Goal: Task Accomplishment & Management: Manage account settings

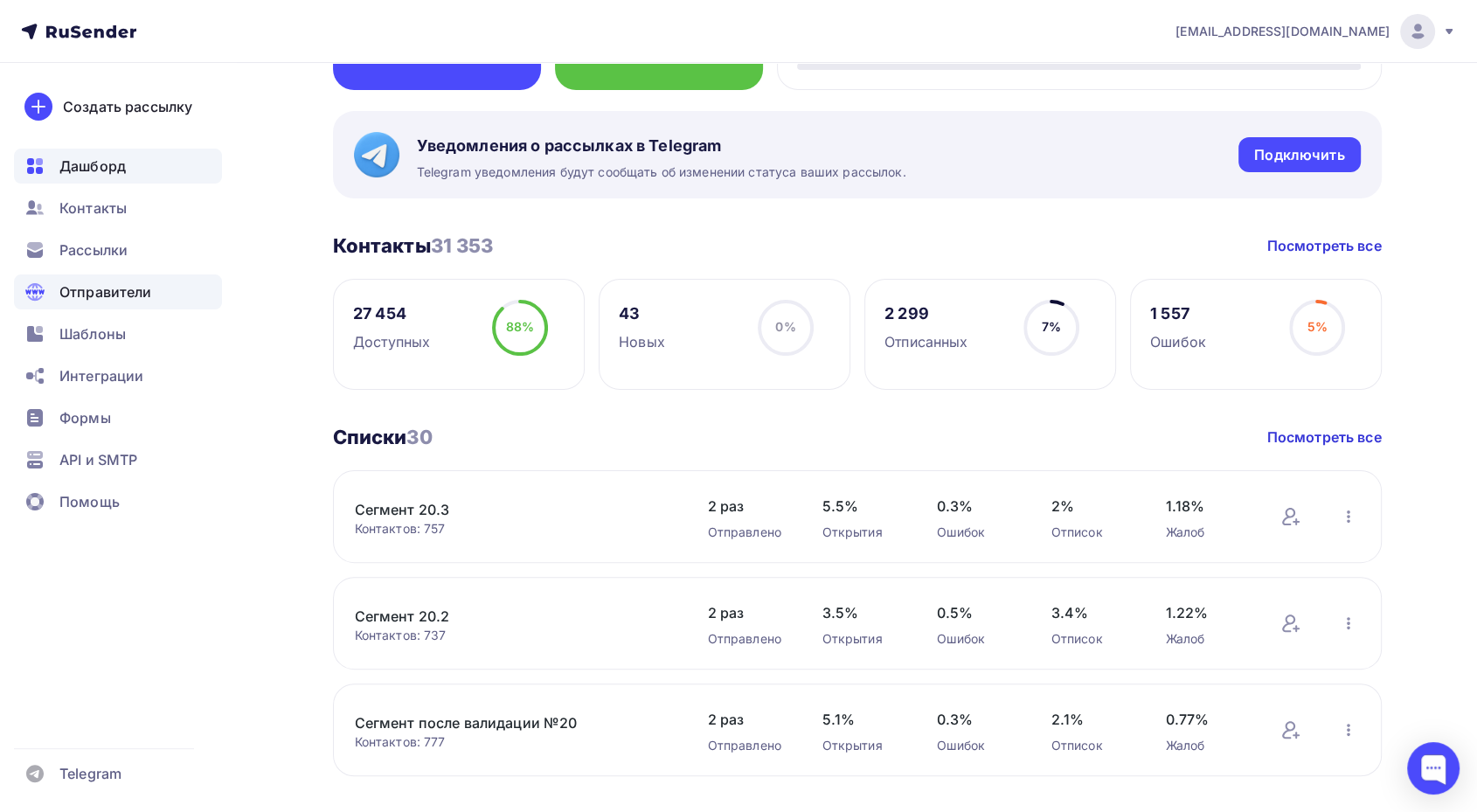
scroll to position [291, 0]
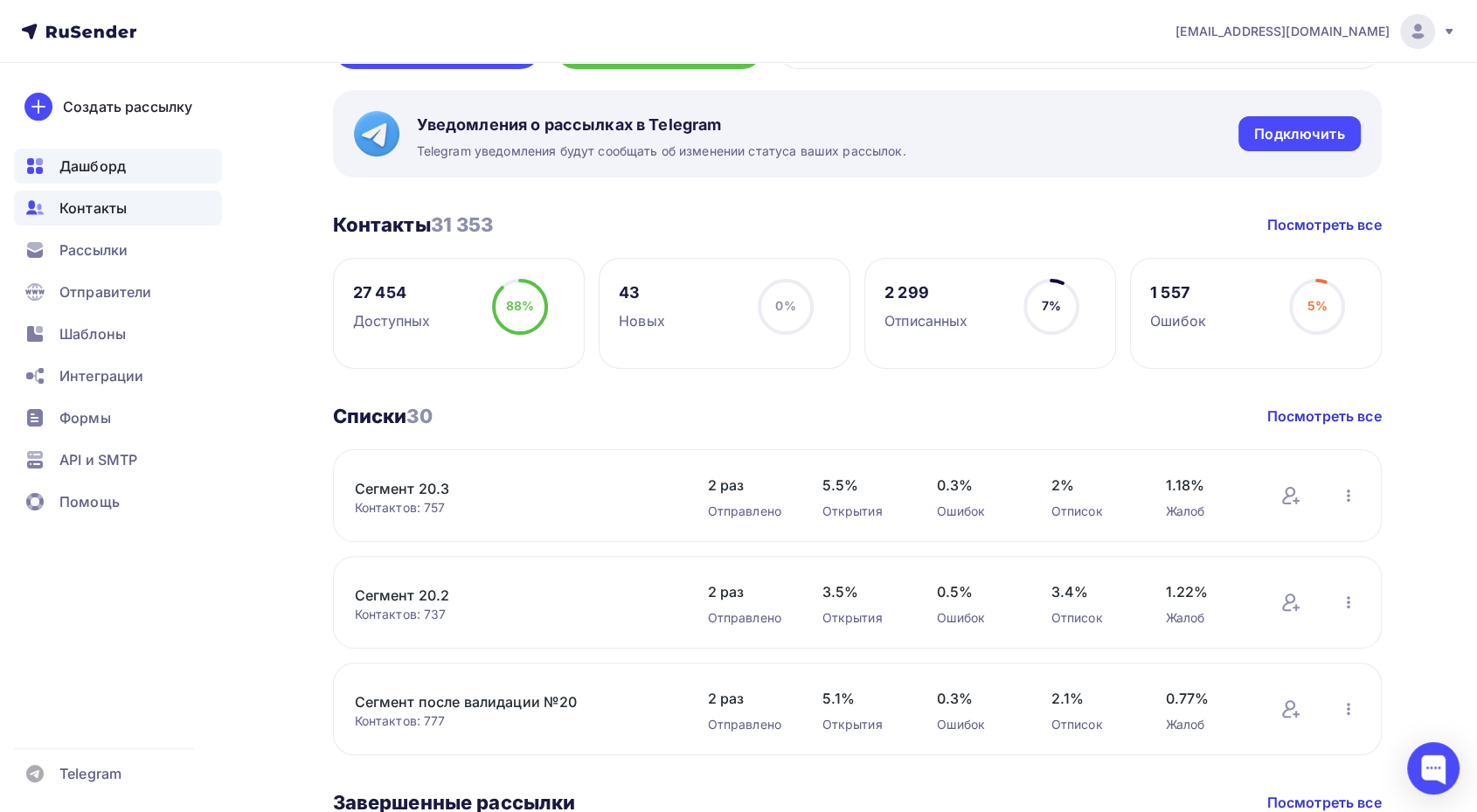
click at [119, 215] on span "Контакты" at bounding box center [93, 208] width 67 height 21
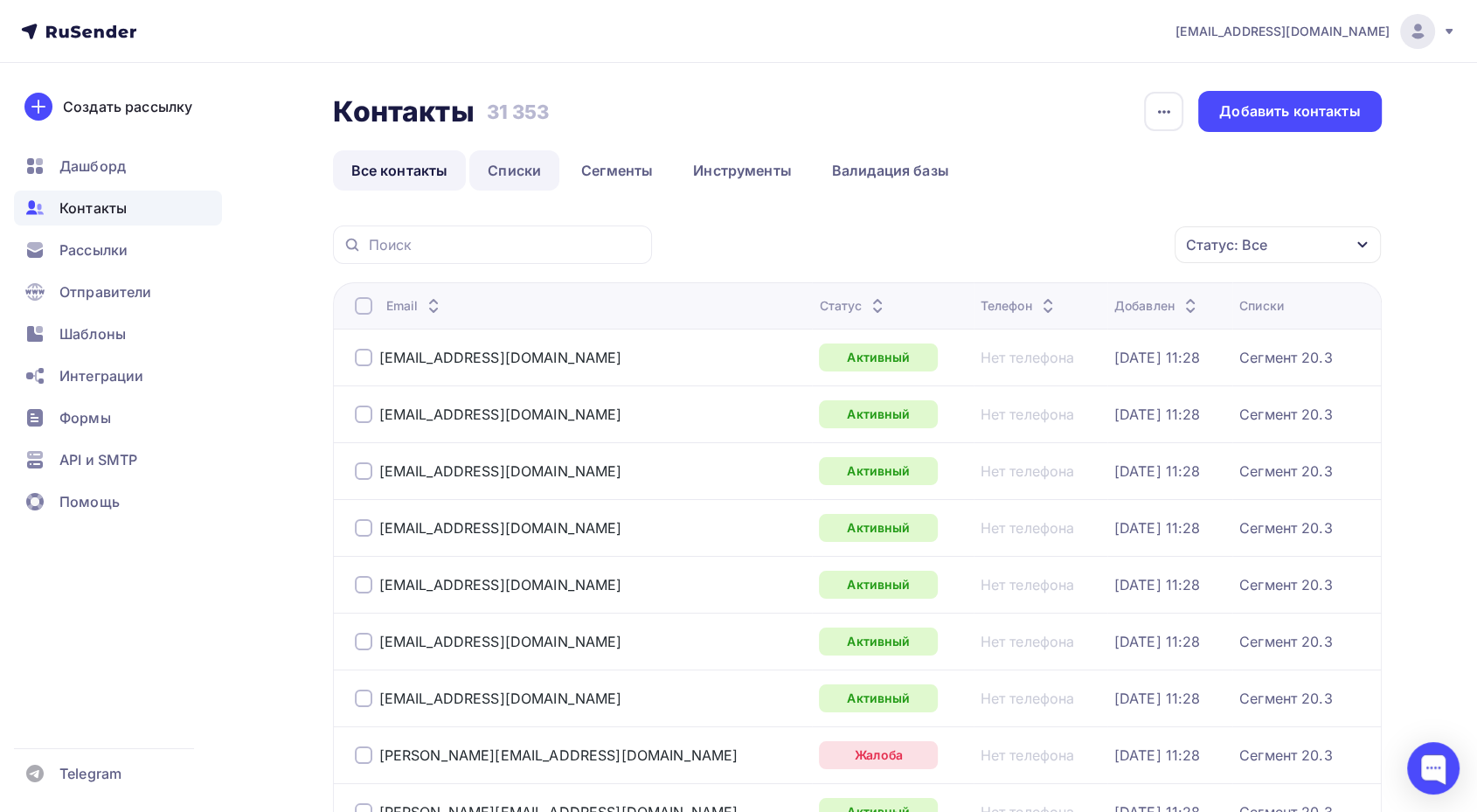
click at [498, 176] on link "Списки" at bounding box center [515, 170] width 90 height 41
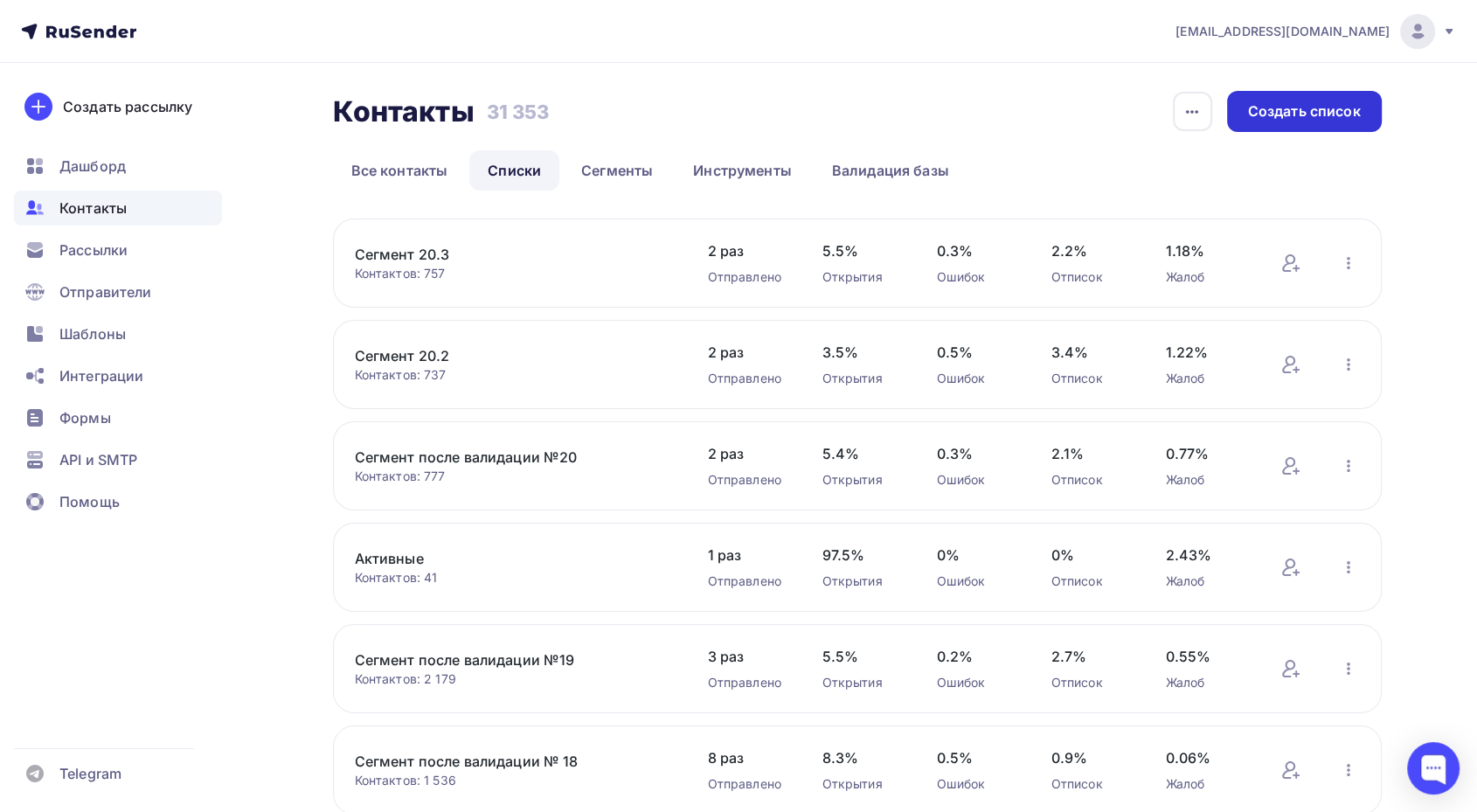
click at [1345, 116] on div "Создать список" at bounding box center [1304, 111] width 112 height 20
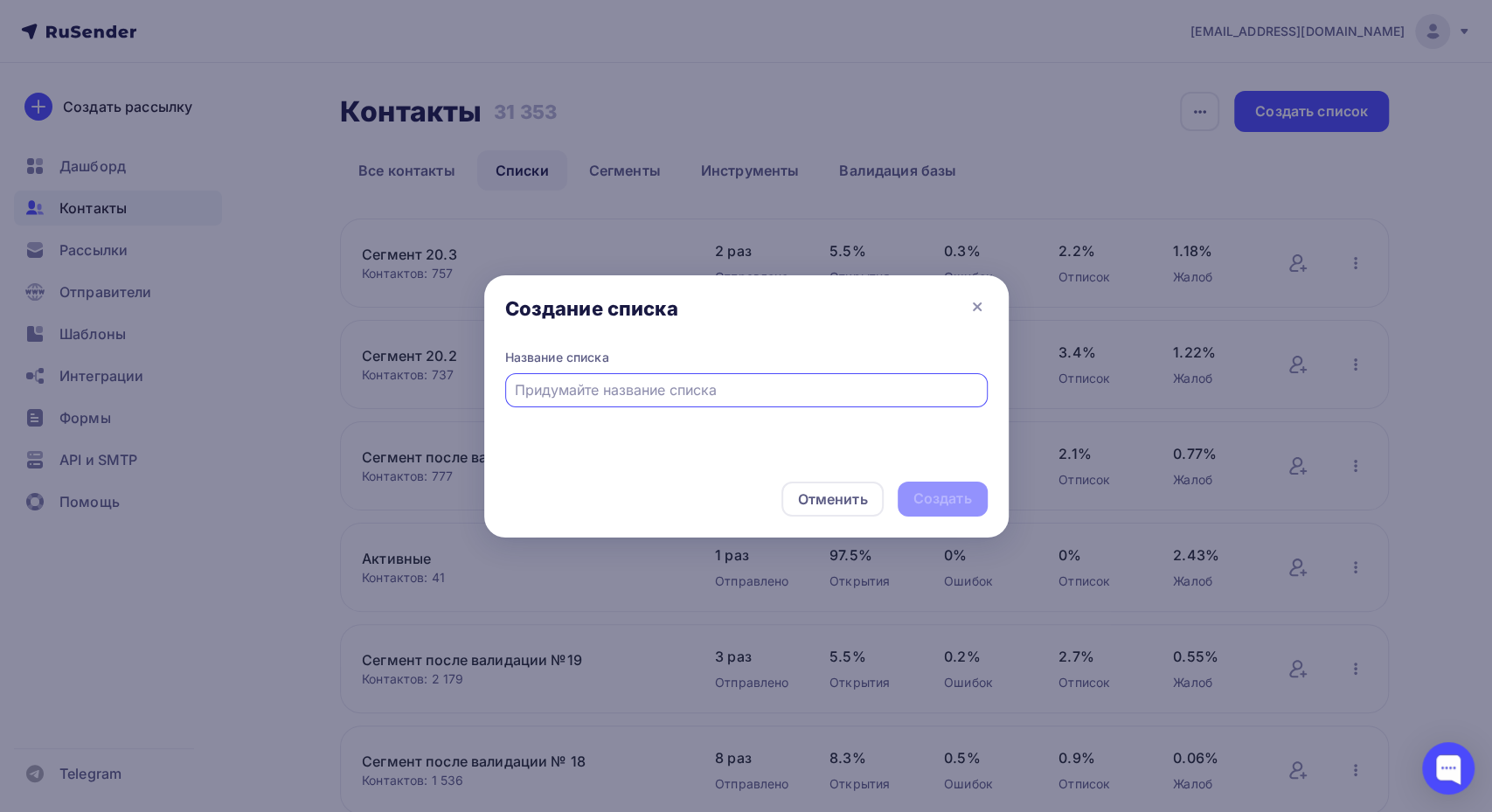
click at [646, 383] on input "text" at bounding box center [746, 389] width 462 height 21
type input "4"
click at [964, 501] on div "Создать" at bounding box center [943, 499] width 59 height 20
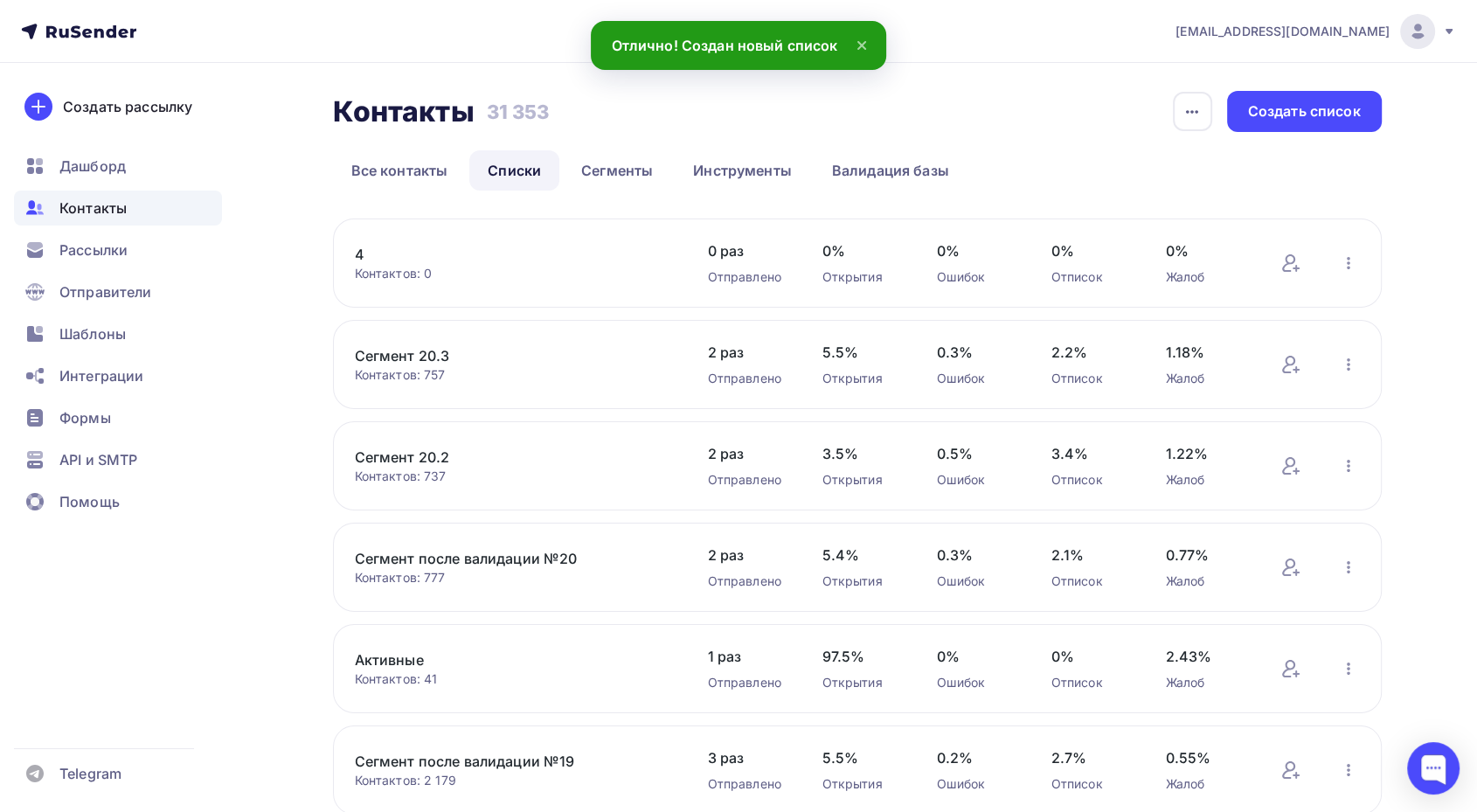
click at [358, 259] on link "4" at bounding box center [503, 254] width 297 height 21
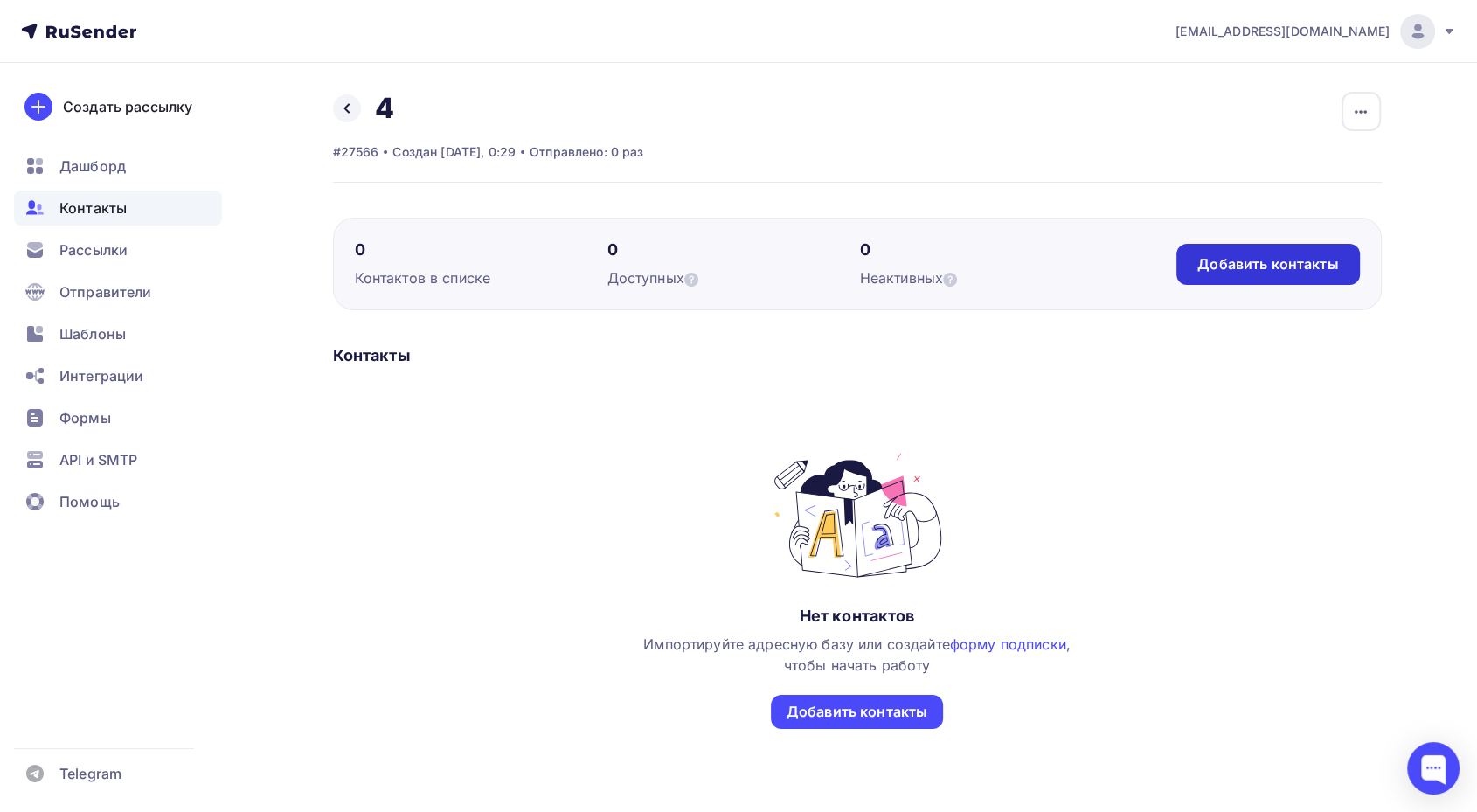
click at [1265, 266] on div "Добавить контакты" at bounding box center [1267, 264] width 141 height 20
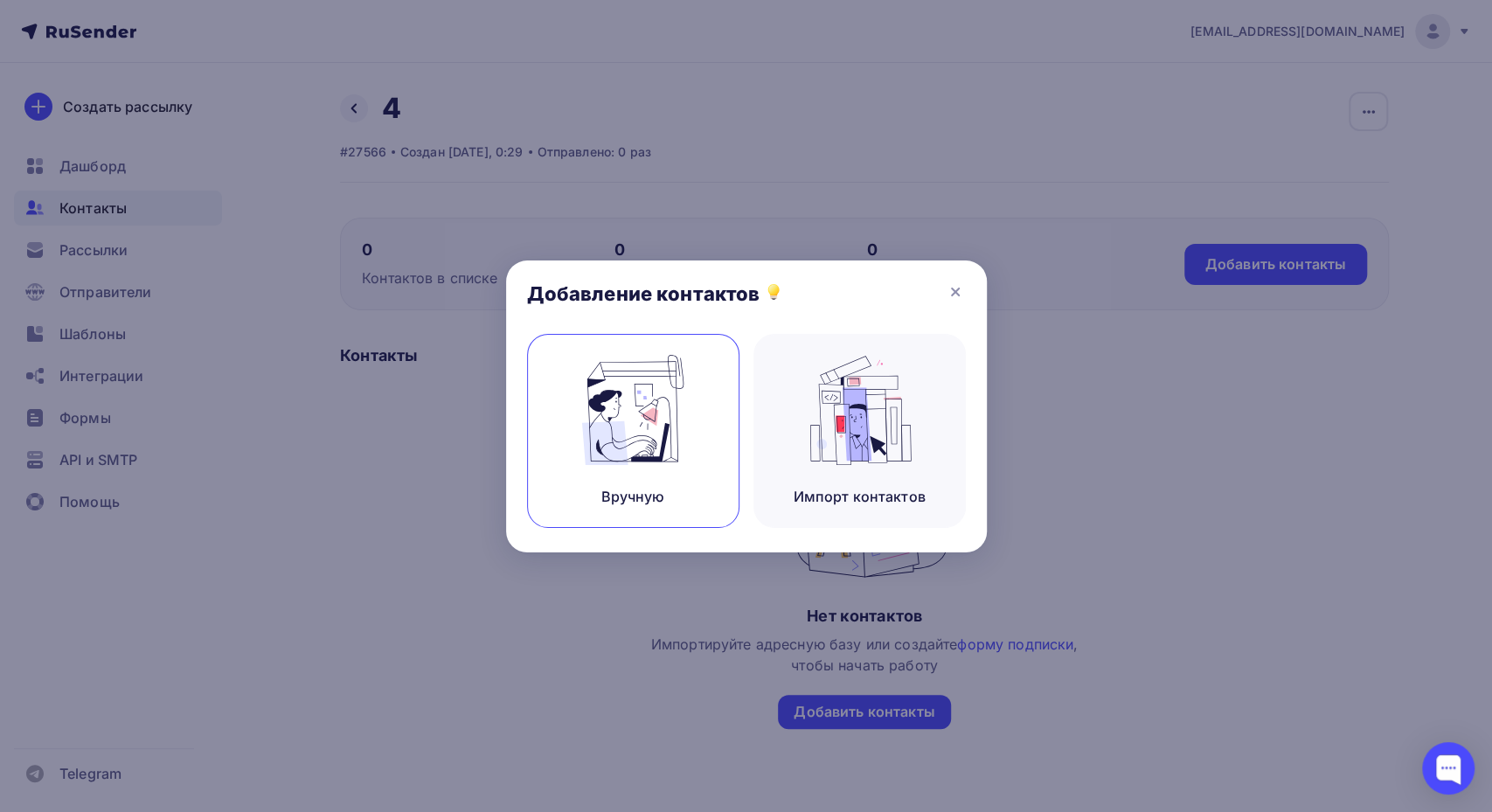
click at [623, 406] on img at bounding box center [633, 410] width 117 height 110
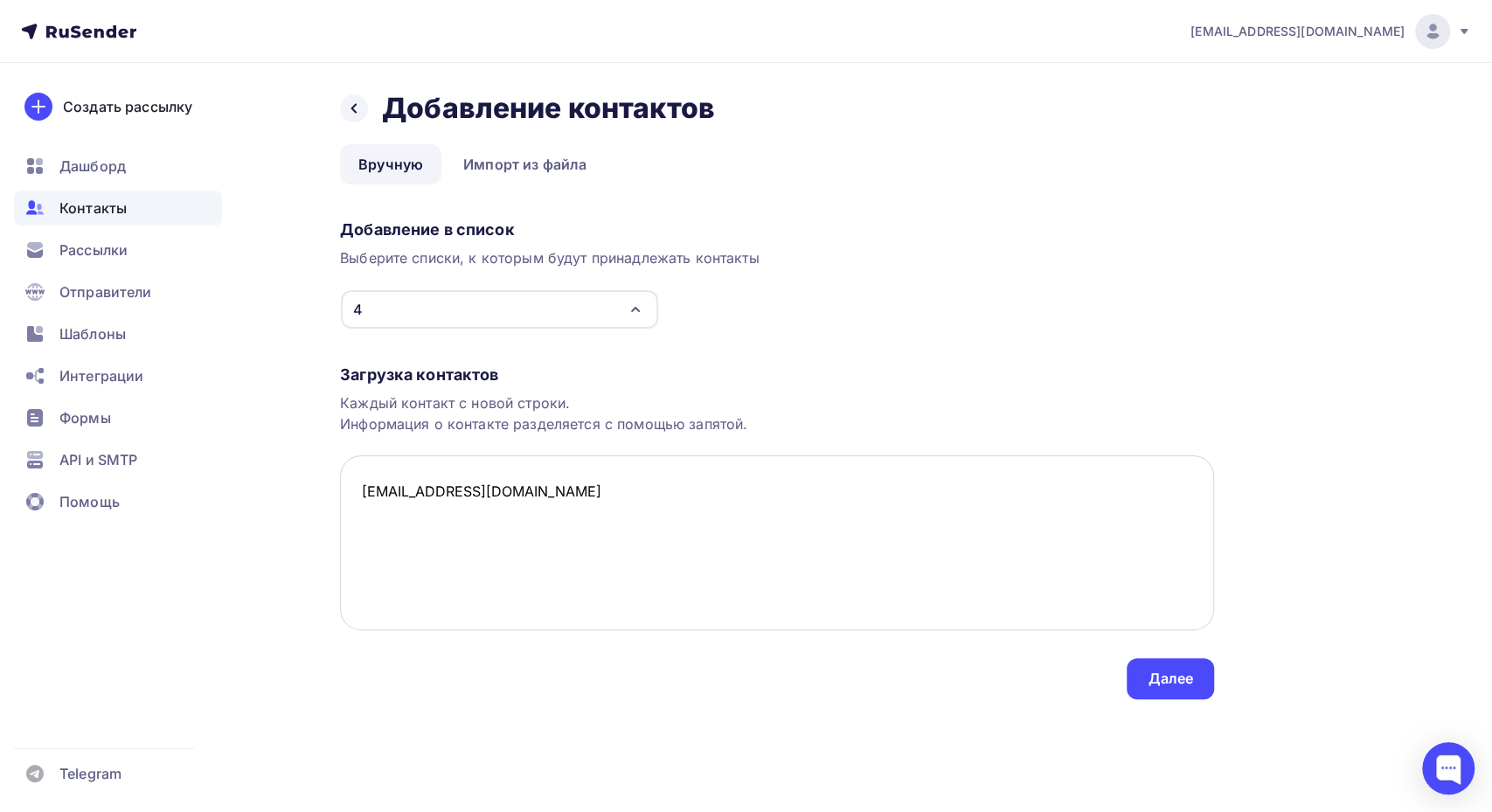
paste textarea "taskoz@mail.ru Открыто Нет телефона rumka_89@mail.ru Открыто Нет телефона aleks…"
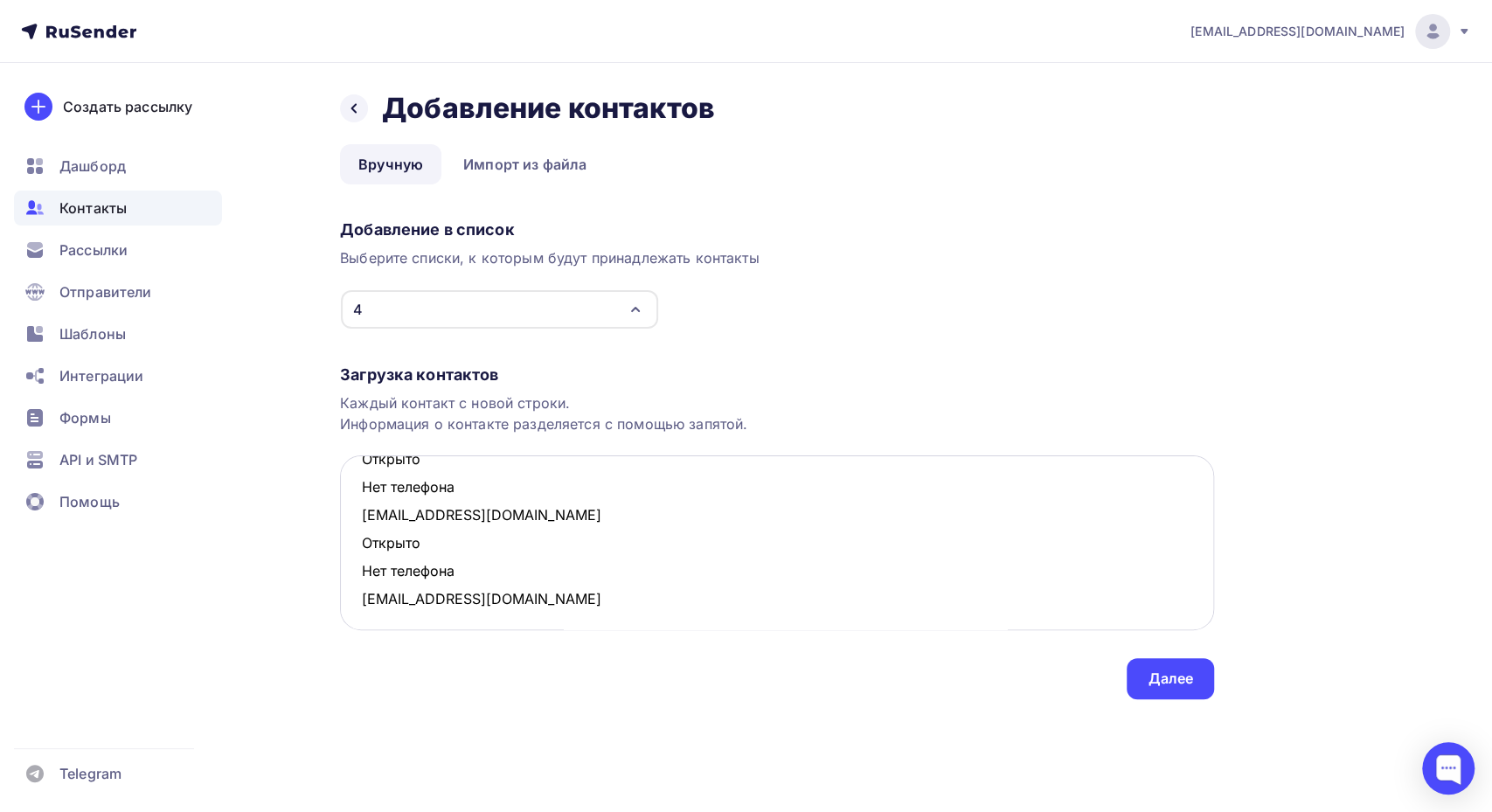
scroll to position [679, 0]
drag, startPoint x: 468, startPoint y: 559, endPoint x: 356, endPoint y: 539, distance: 113.8
click at [356, 539] on textarea "semdarja@rambler.ru taskoz@mail.ru Открыто Нет телефона rumka_89@mail.ru Открыт…" at bounding box center [776, 542] width 874 height 175
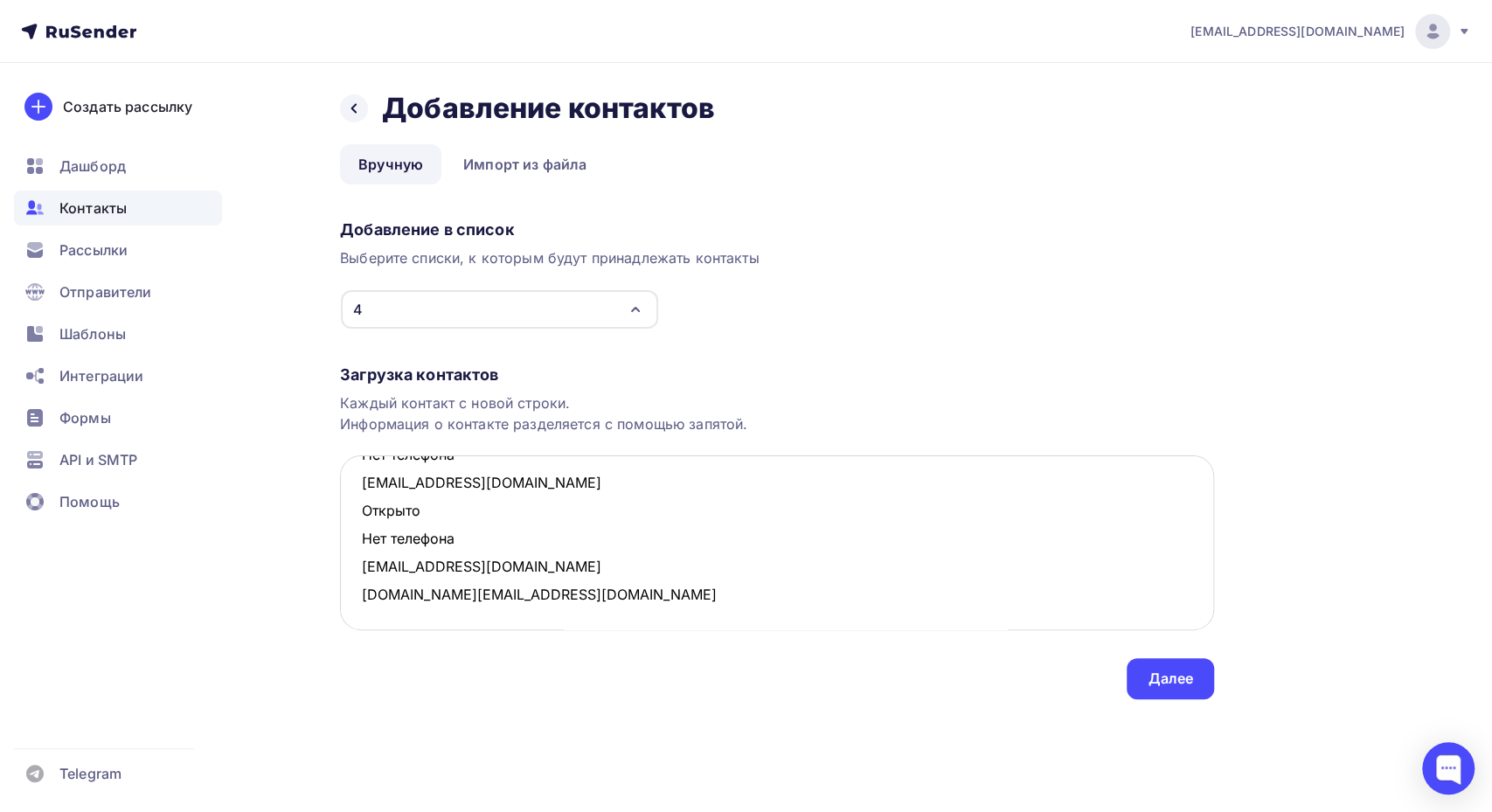
scroll to position [623, 0]
drag, startPoint x: 465, startPoint y: 542, endPoint x: 344, endPoint y: 518, distance: 123.4
click at [344, 518] on textarea "semdarja@rambler.ru taskoz@mail.ru Открыто Нет телефона rumka_89@mail.ru Открыт…" at bounding box center [776, 542] width 874 height 175
drag, startPoint x: 481, startPoint y: 511, endPoint x: 354, endPoint y: 480, distance: 130.7
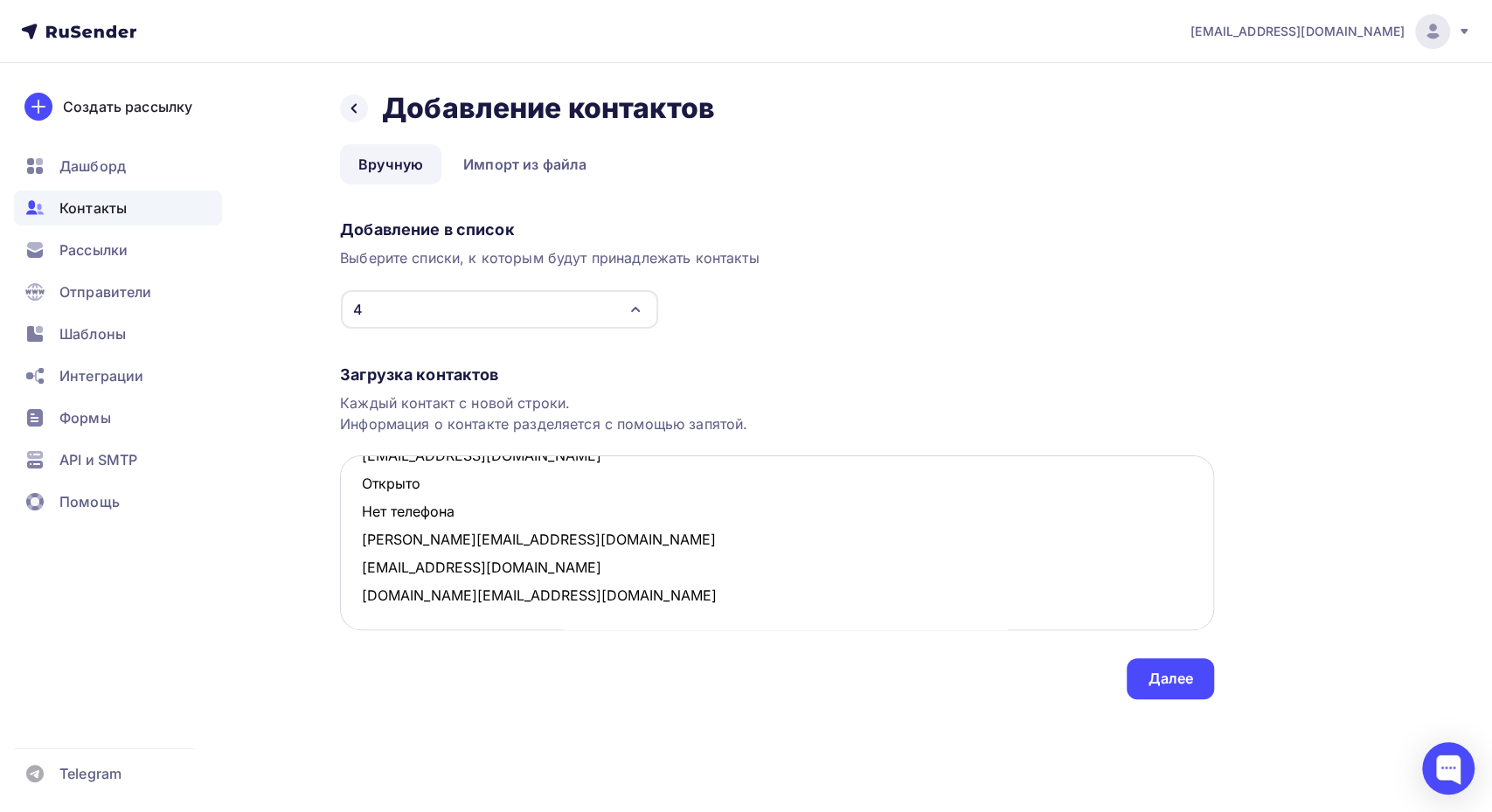
click at [354, 480] on textarea "semdarja@rambler.ru taskoz@mail.ru Открыто Нет телефона rumka_89@mail.ru Открыт…" at bounding box center [776, 542] width 874 height 175
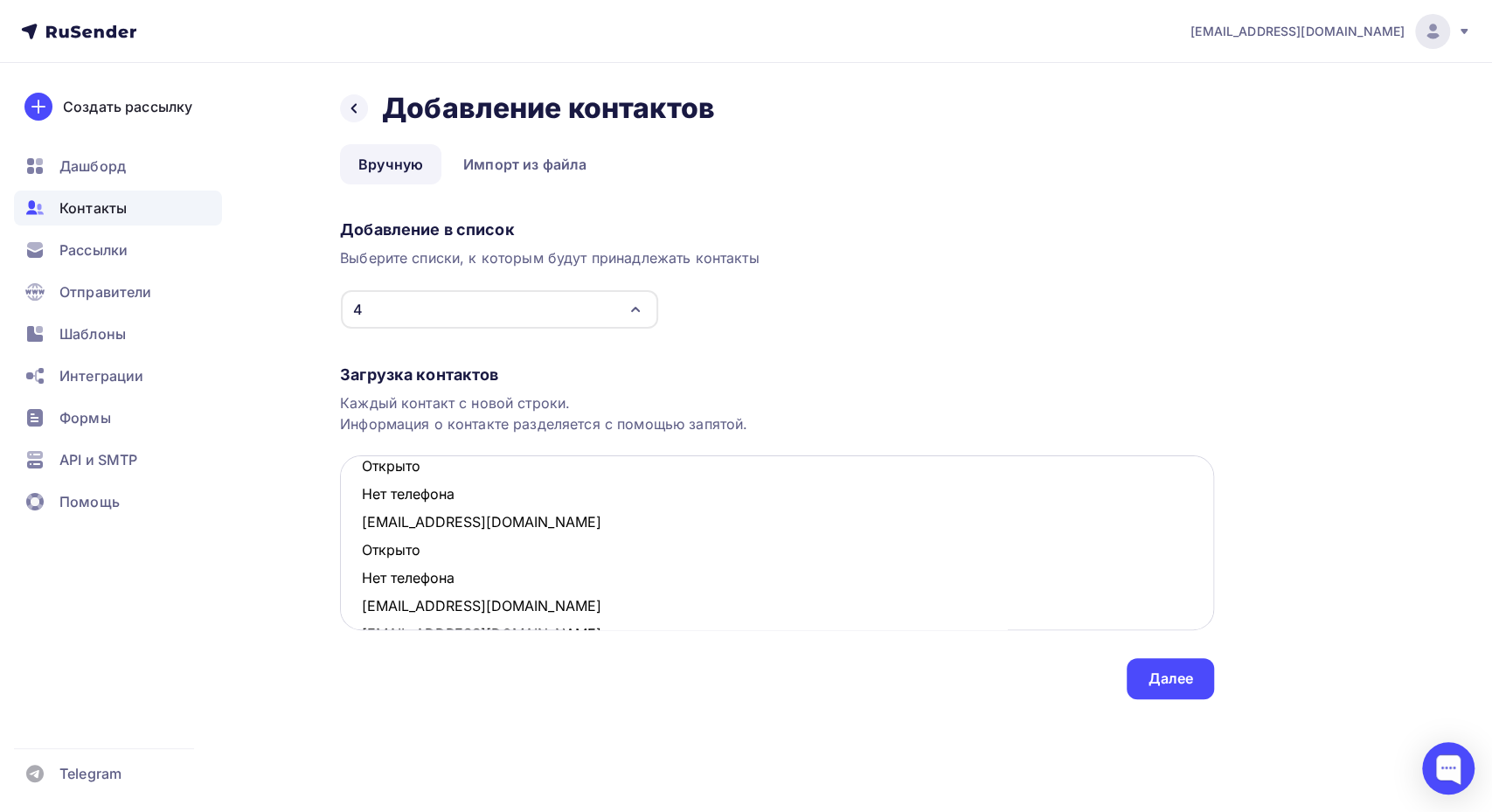
scroll to position [414, 0]
drag, startPoint x: 464, startPoint y: 580, endPoint x: 343, endPoint y: 551, distance: 124.4
click at [343, 551] on textarea "semdarja@rambler.ru taskoz@mail.ru Открыто Нет телефона rumka_89@mail.ru Открыт…" at bounding box center [776, 542] width 874 height 175
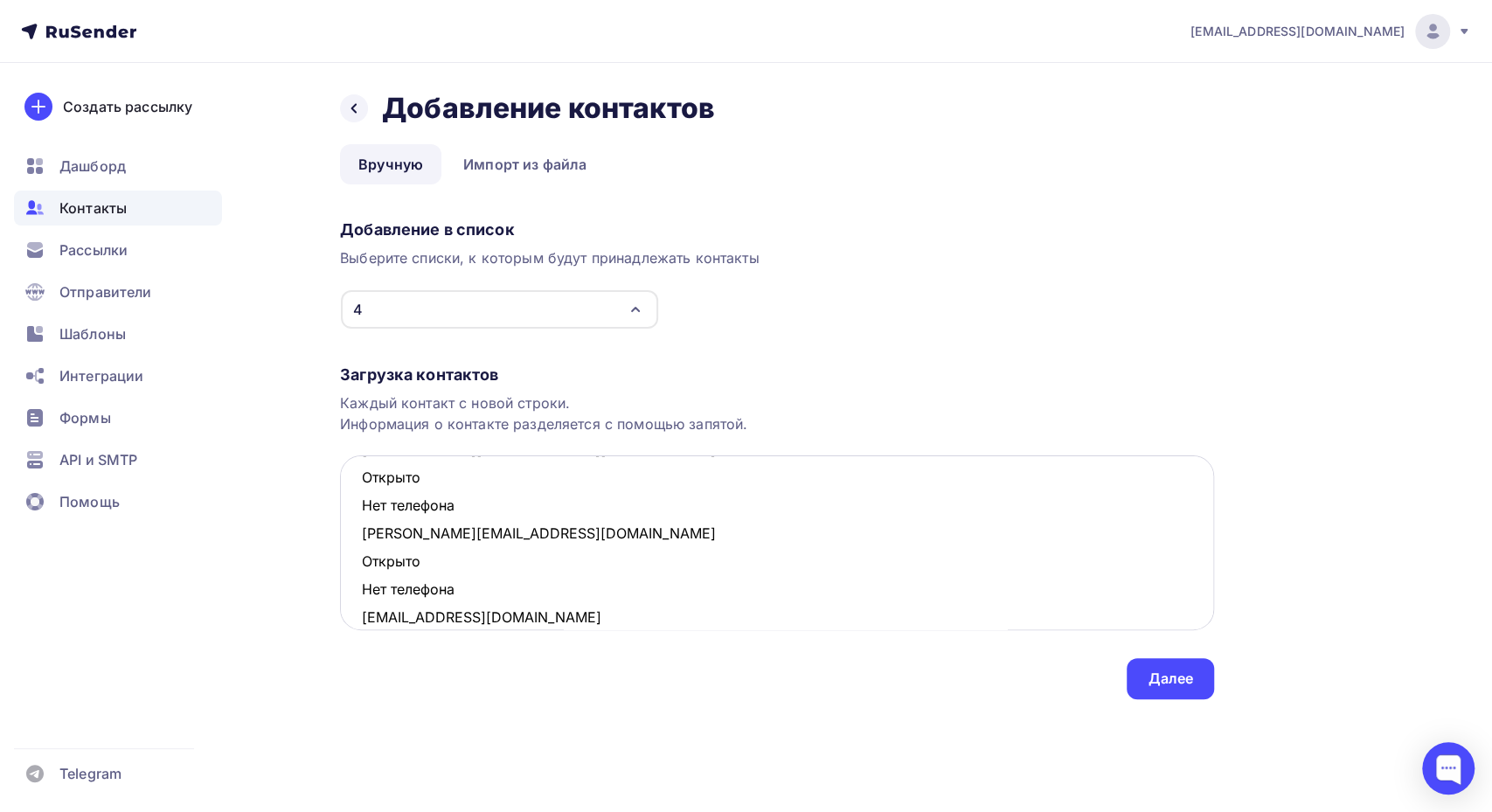
scroll to position [318, 0]
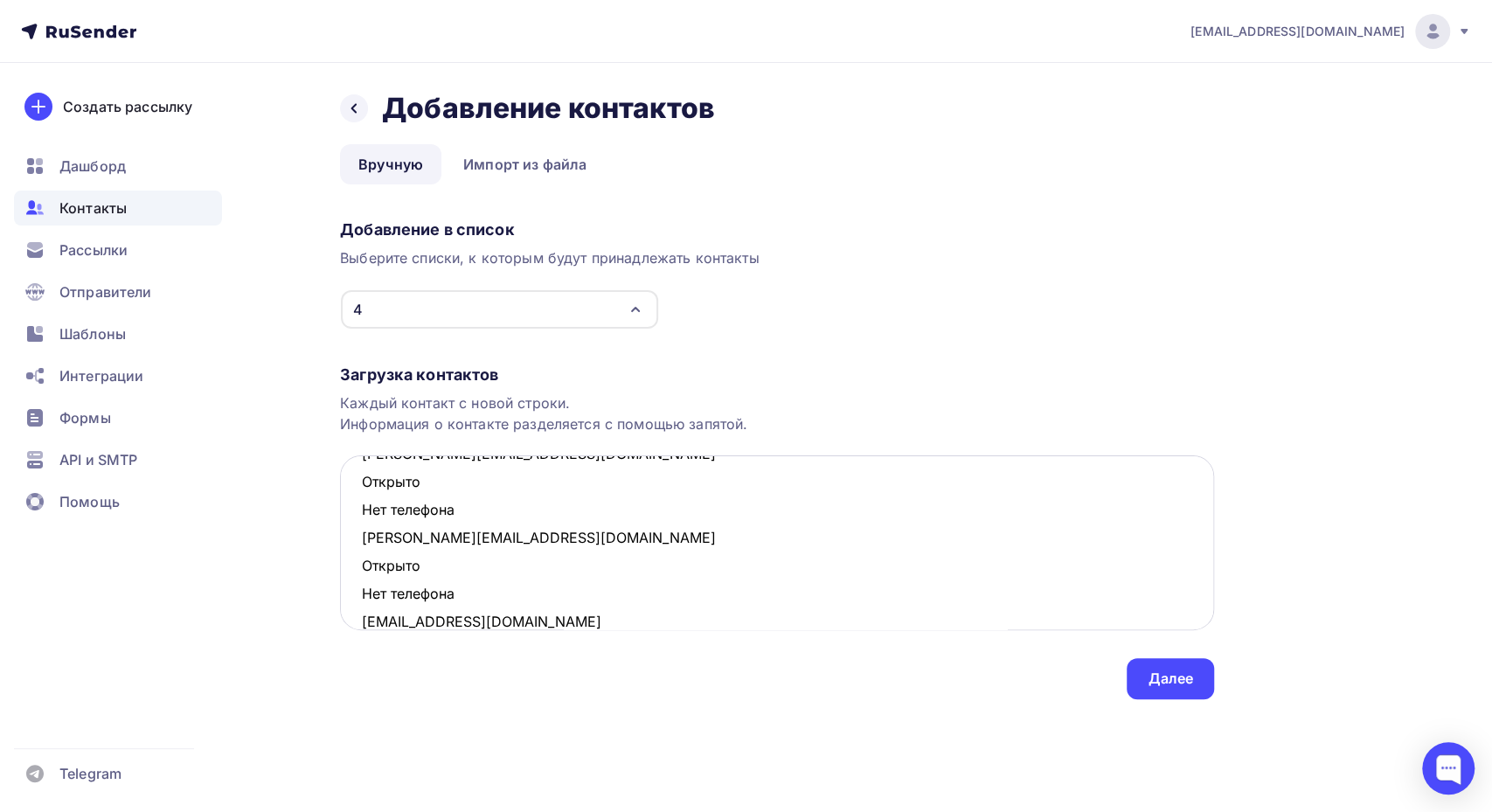
drag, startPoint x: 463, startPoint y: 593, endPoint x: 348, endPoint y: 559, distance: 119.9
click at [348, 559] on textarea "semdarja@rambler.ru taskoz@mail.ru Открыто Нет телефона rumka_89@mail.ru Открыт…" at bounding box center [776, 542] width 874 height 175
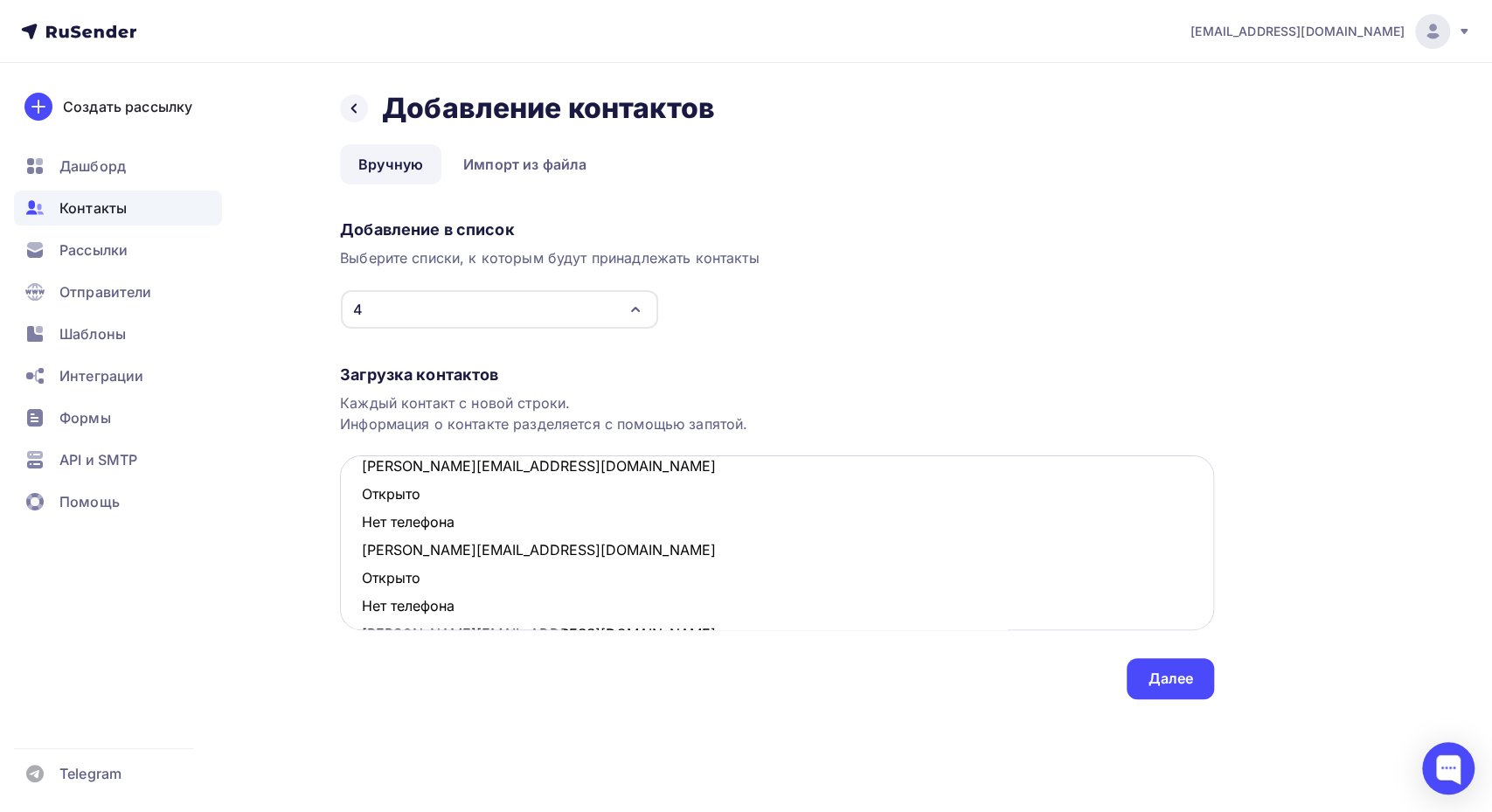
scroll to position [220, 0]
drag, startPoint x: 467, startPoint y: 606, endPoint x: 315, endPoint y: 589, distance: 152.9
click at [315, 589] on div "Назад Добавление контактов Добавление контактов Вручную Импорт из файла Вручную…" at bounding box center [746, 415] width 1433 height 706
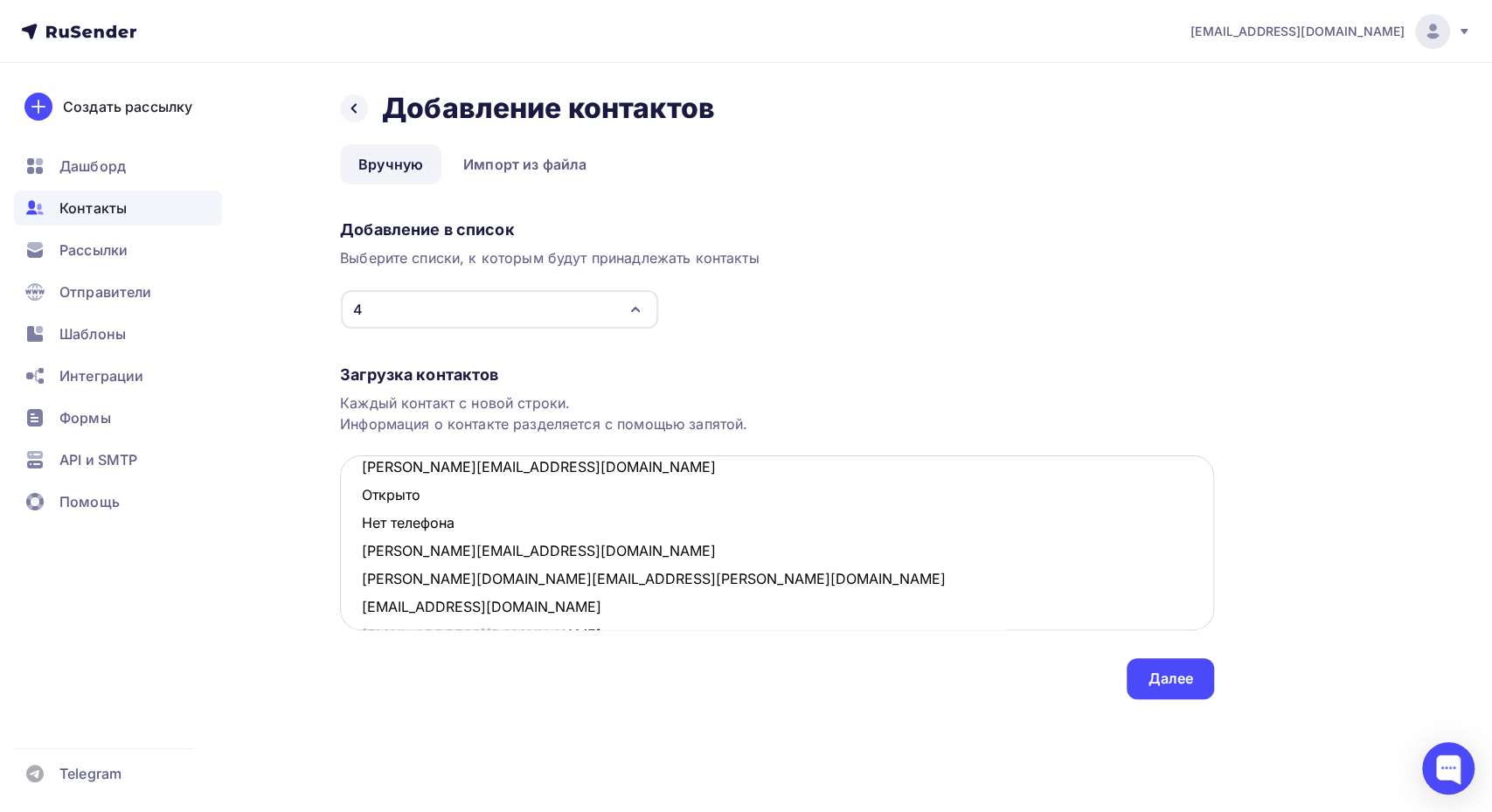
drag, startPoint x: 379, startPoint y: 507, endPoint x: 356, endPoint y: 499, distance: 24.4
click at [356, 499] on textarea "semdarja@rambler.ru taskoz@mail.ru Открыто Нет телефона rumka_89@mail.ru Открыт…" at bounding box center [776, 542] width 874 height 175
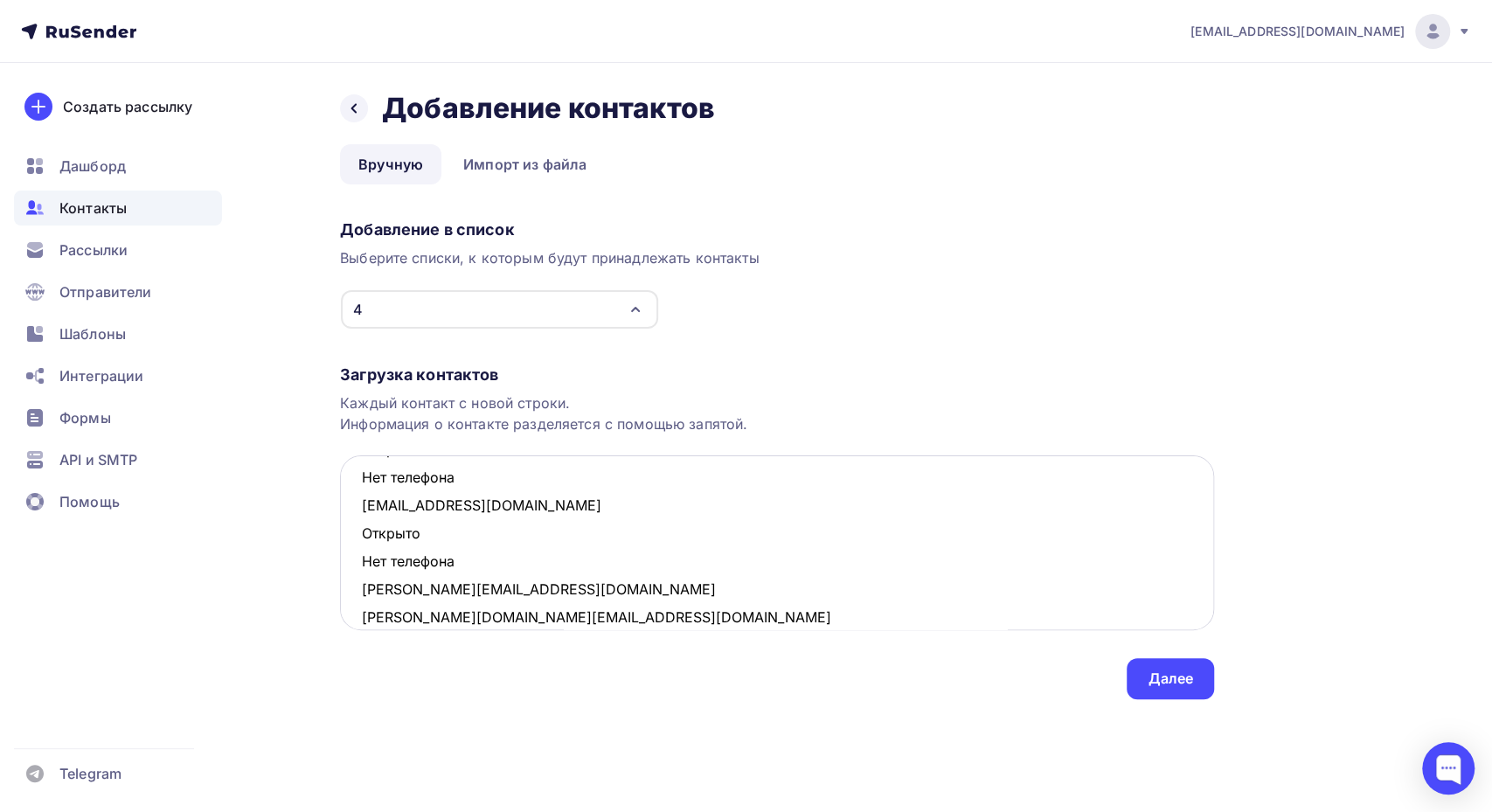
scroll to position [95, 0]
drag, startPoint x: 402, startPoint y: 548, endPoint x: 344, endPoint y: 533, distance: 59.9
click at [344, 533] on textarea "semdarja@rambler.ru taskoz@mail.ru Открыто Нет телефона rumka_89@mail.ru Открыт…" at bounding box center [776, 542] width 874 height 175
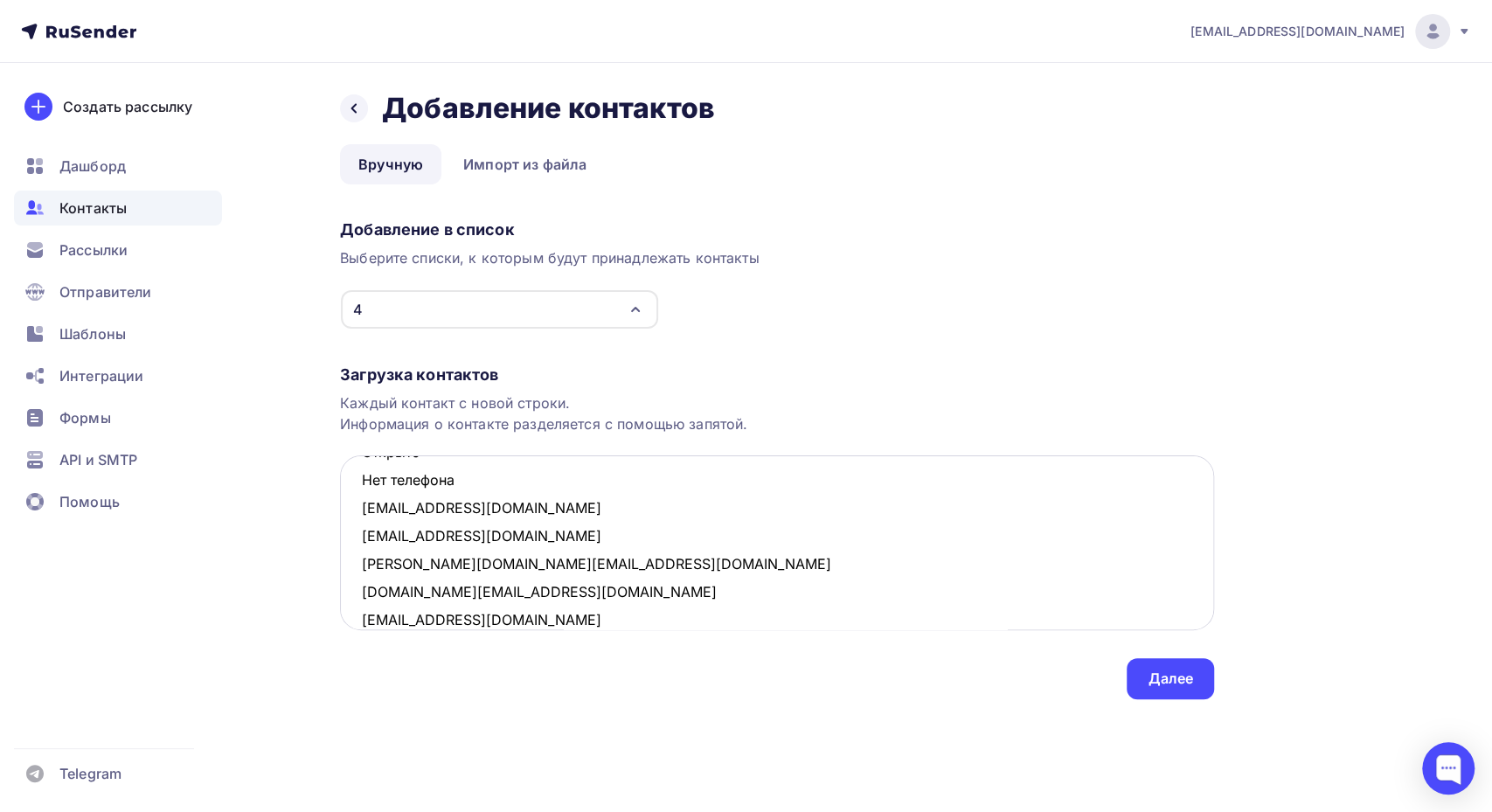
scroll to position [0, 0]
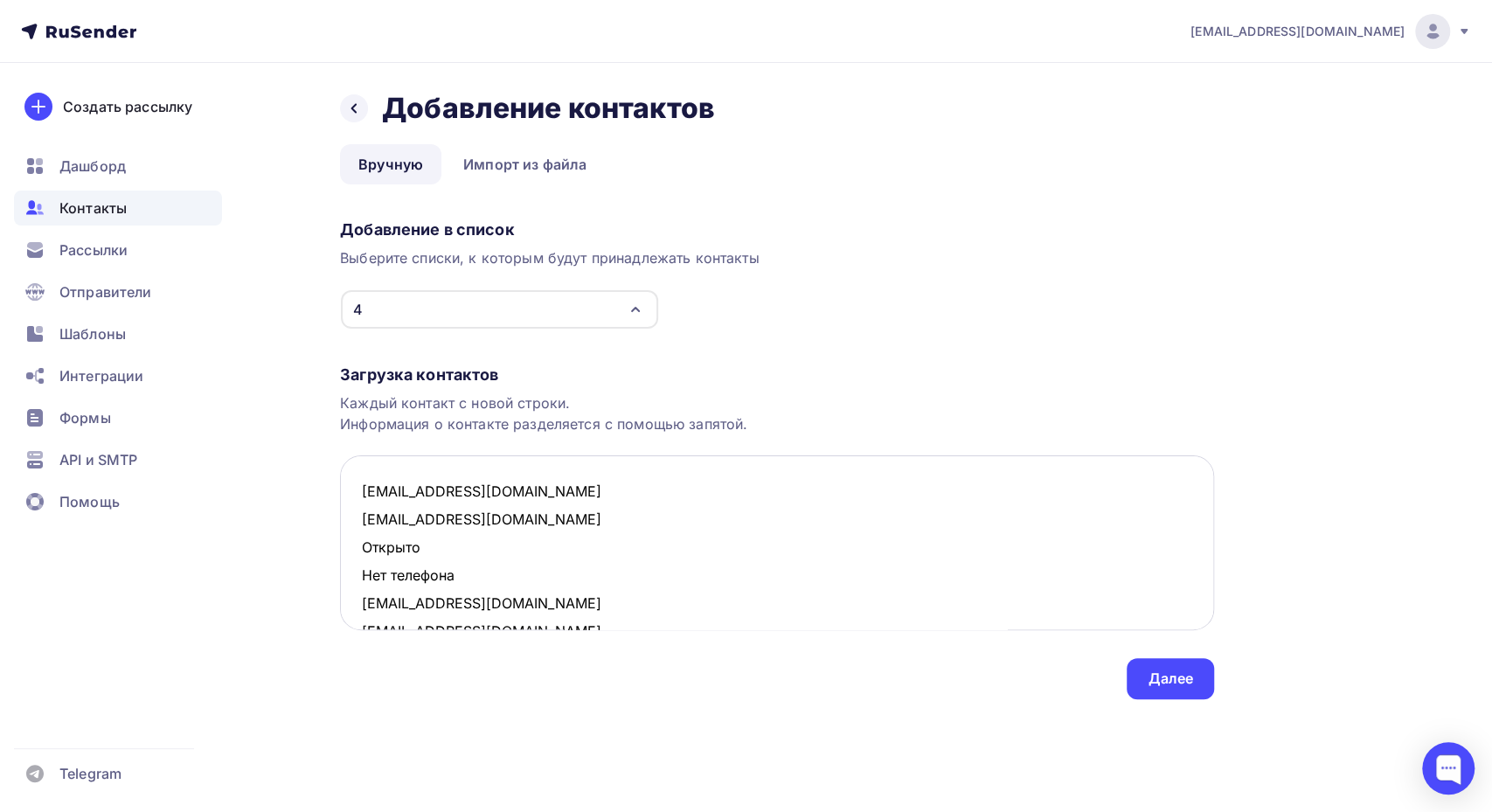
drag, startPoint x: 464, startPoint y: 576, endPoint x: 349, endPoint y: 552, distance: 117.5
click at [349, 552] on textarea "semdarja@rambler.ru taskoz@mail.ru Открыто Нет телефона rumka_89@mail.ru aleksa…" at bounding box center [776, 542] width 874 height 175
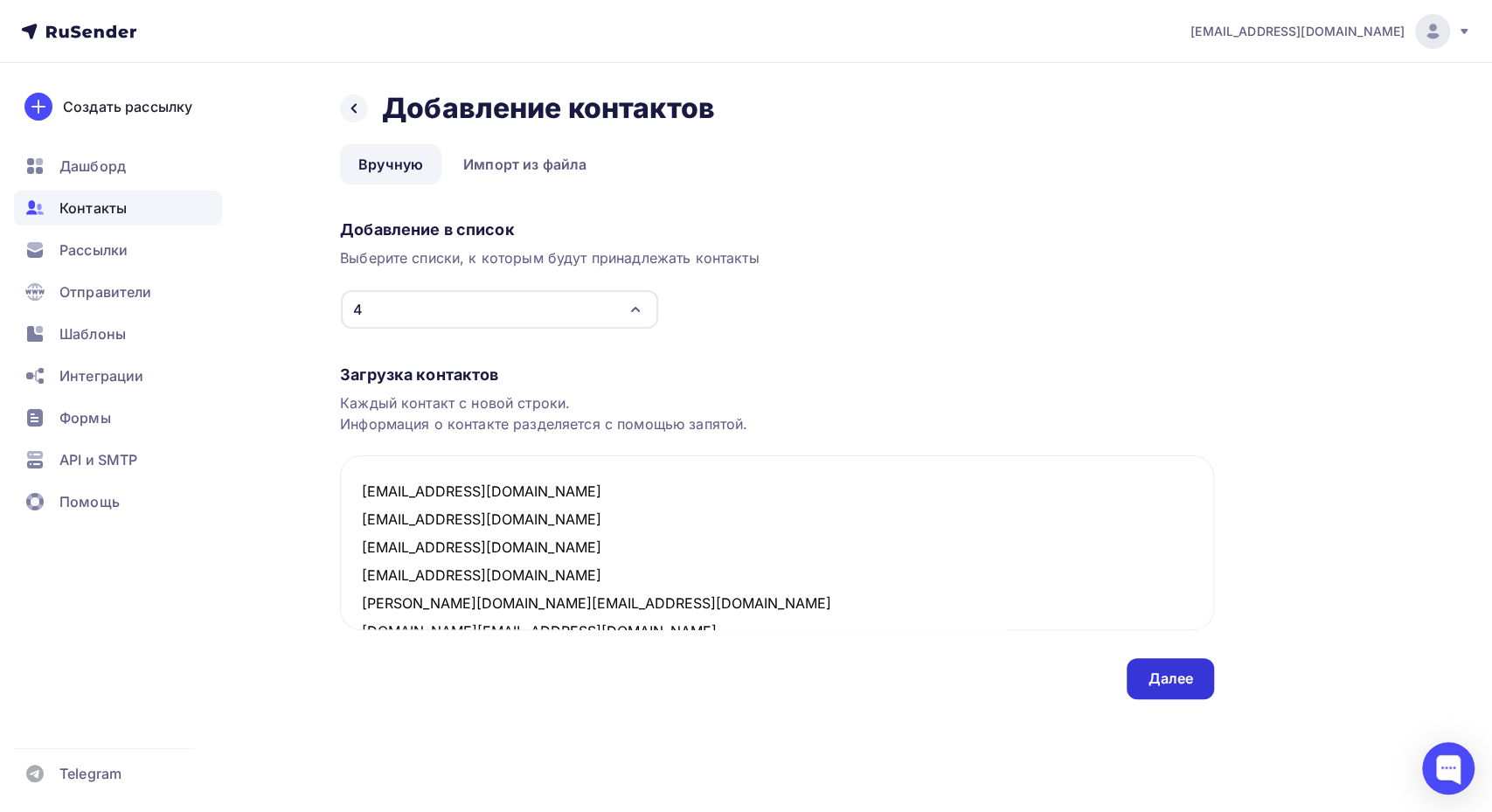
type textarea "semdarja@rambler.ru taskoz@mail.ru rumka_89@mail.ru aleksanderru@mail.ru ellie.…"
click at [1183, 668] on div "Далее" at bounding box center [1170, 679] width 45 height 20
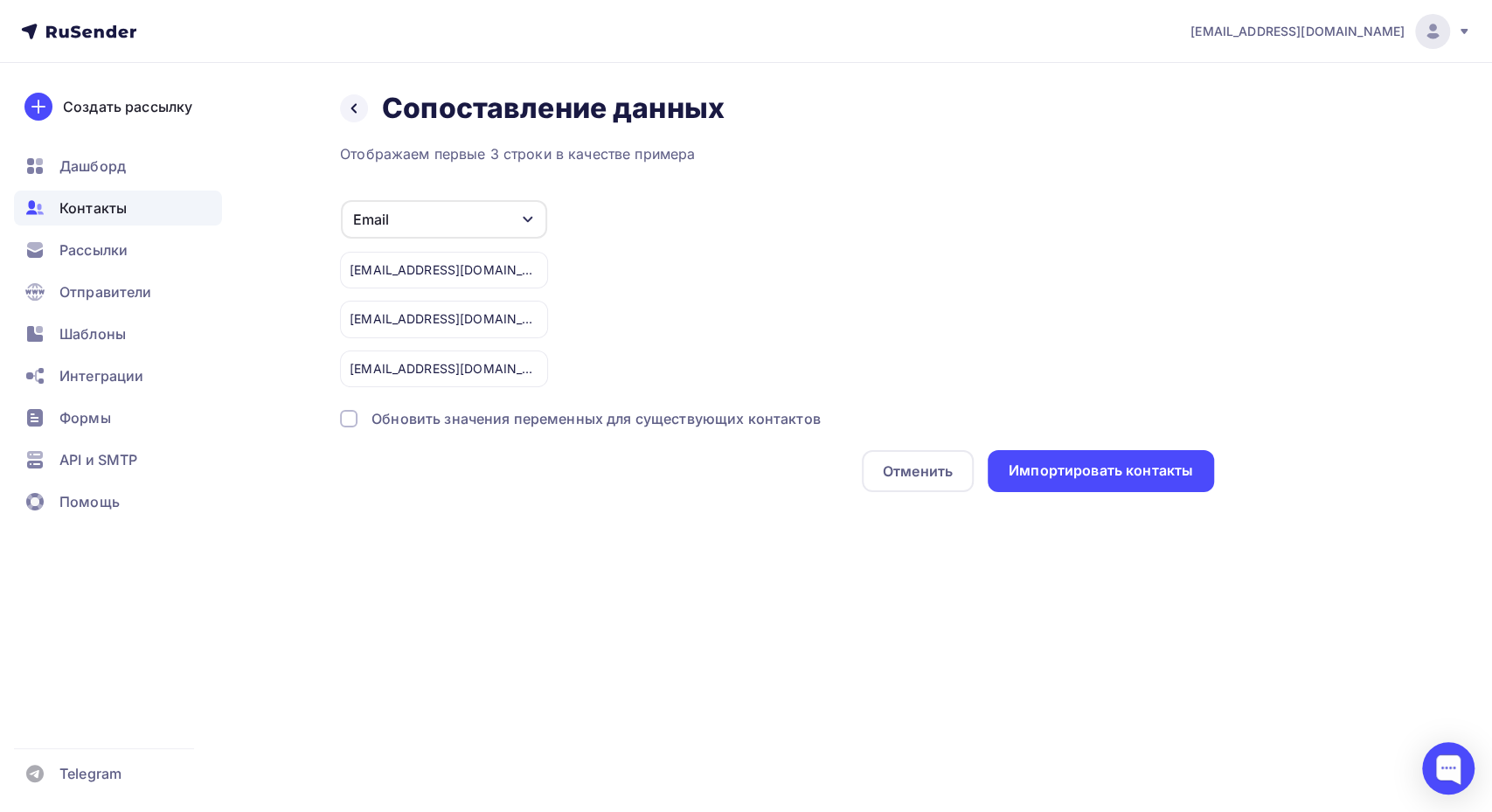
click at [1098, 493] on div "Назад Сопоставление данных Сопоставление данных Отображаем первые 3 строки в ка…" at bounding box center [746, 312] width 1433 height 499
click at [1097, 473] on div "Импортировать контакты" at bounding box center [1101, 470] width 184 height 20
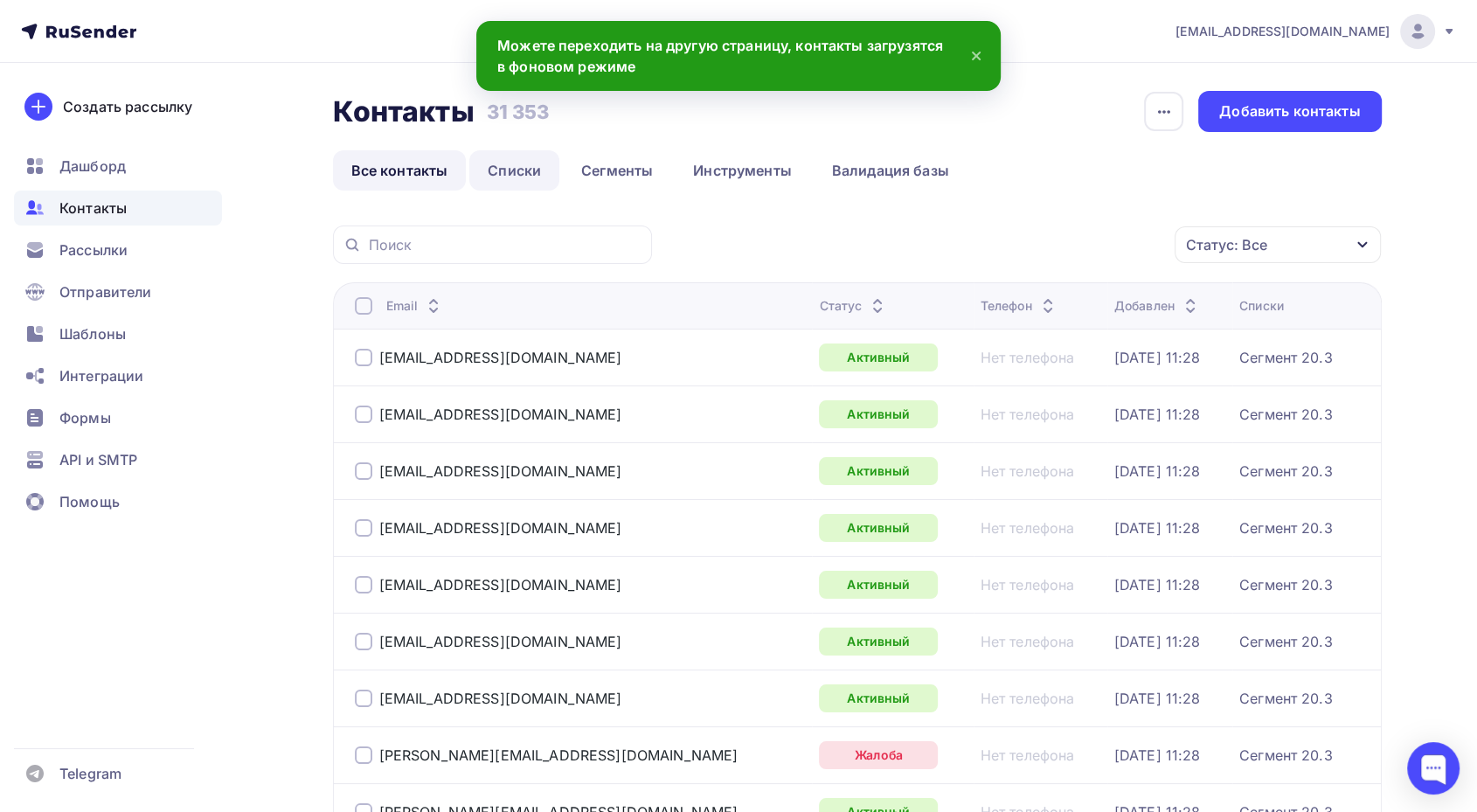
click at [510, 170] on link "Списки" at bounding box center [515, 170] width 90 height 41
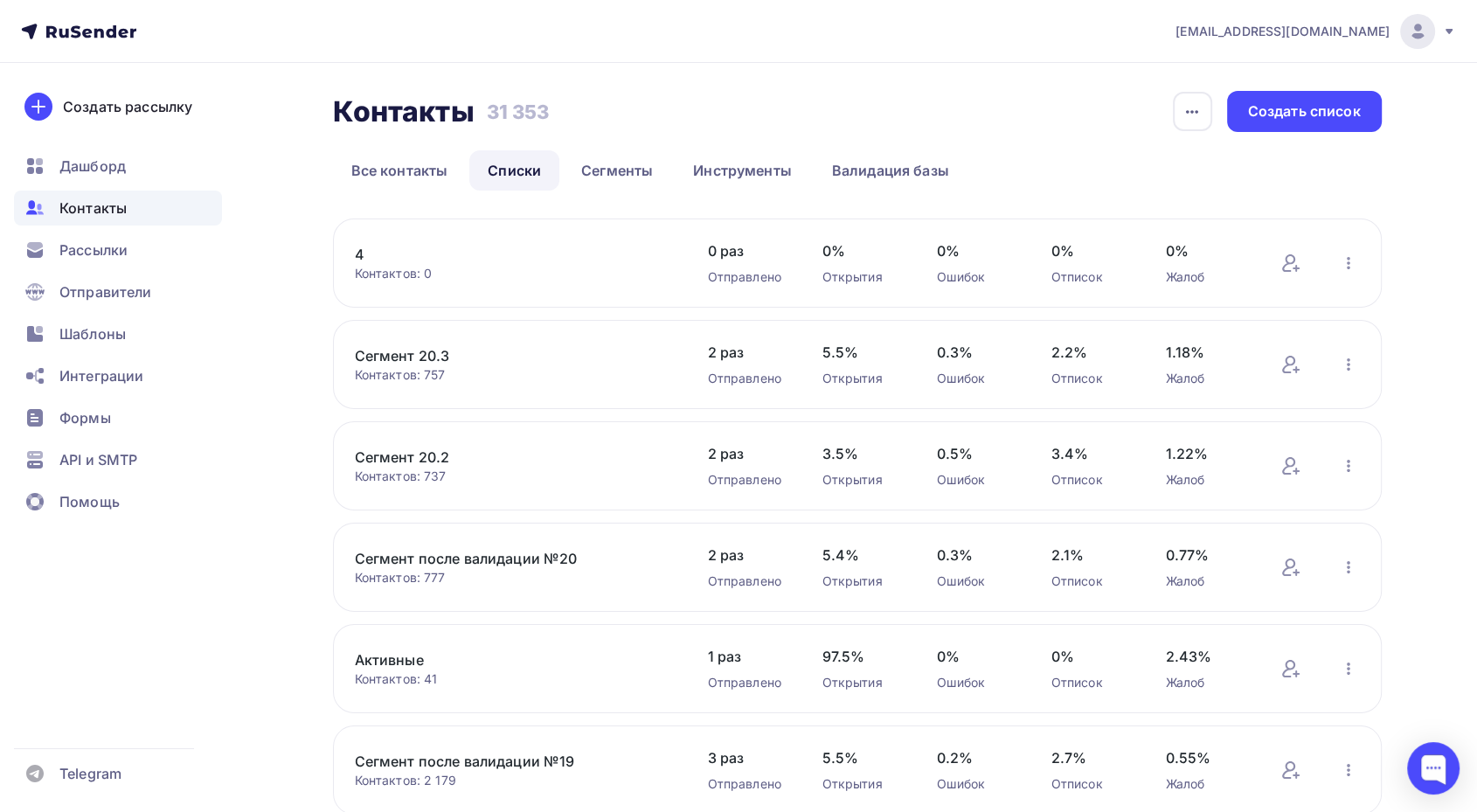
click at [364, 252] on link "4" at bounding box center [503, 254] width 297 height 21
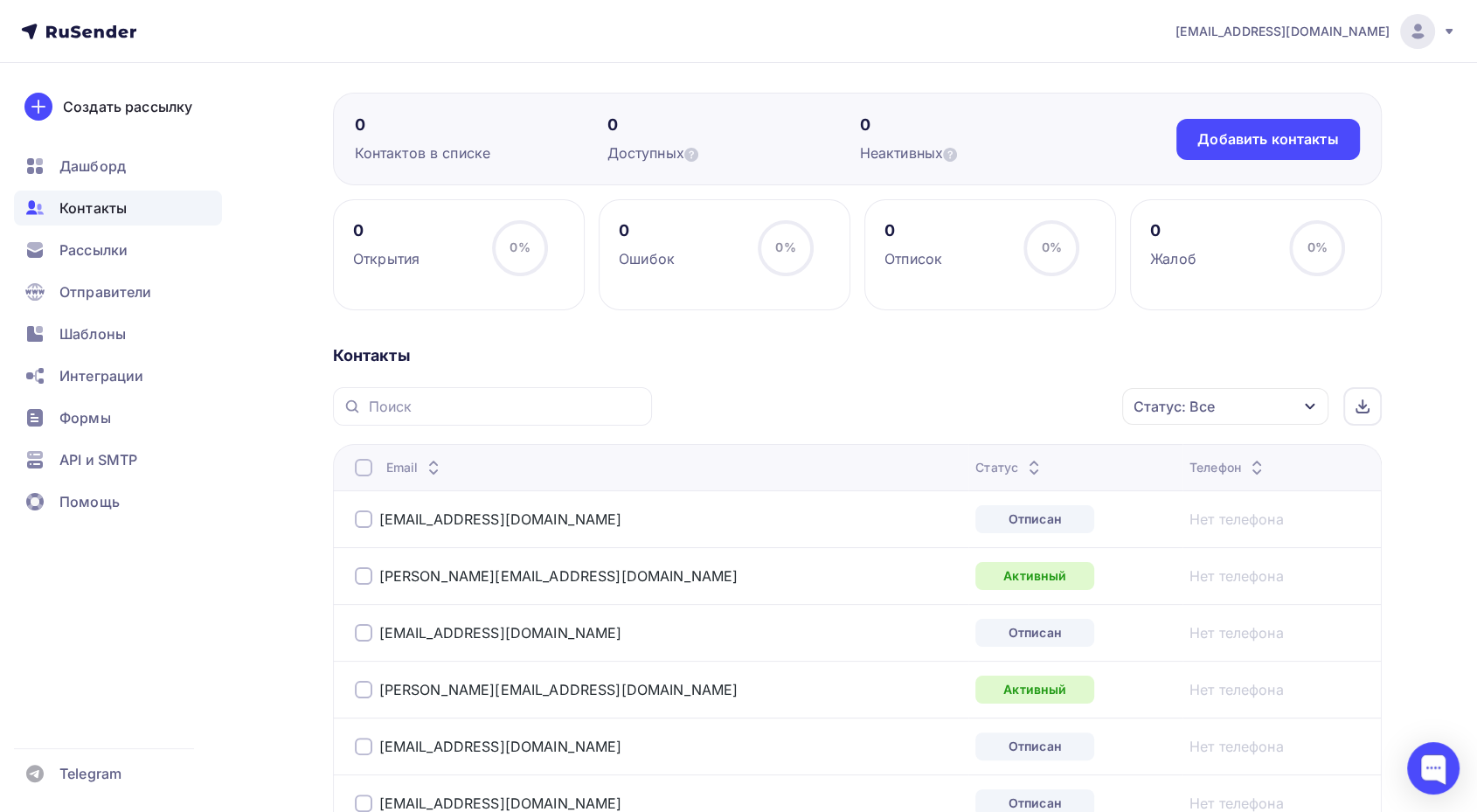
scroll to position [120, 0]
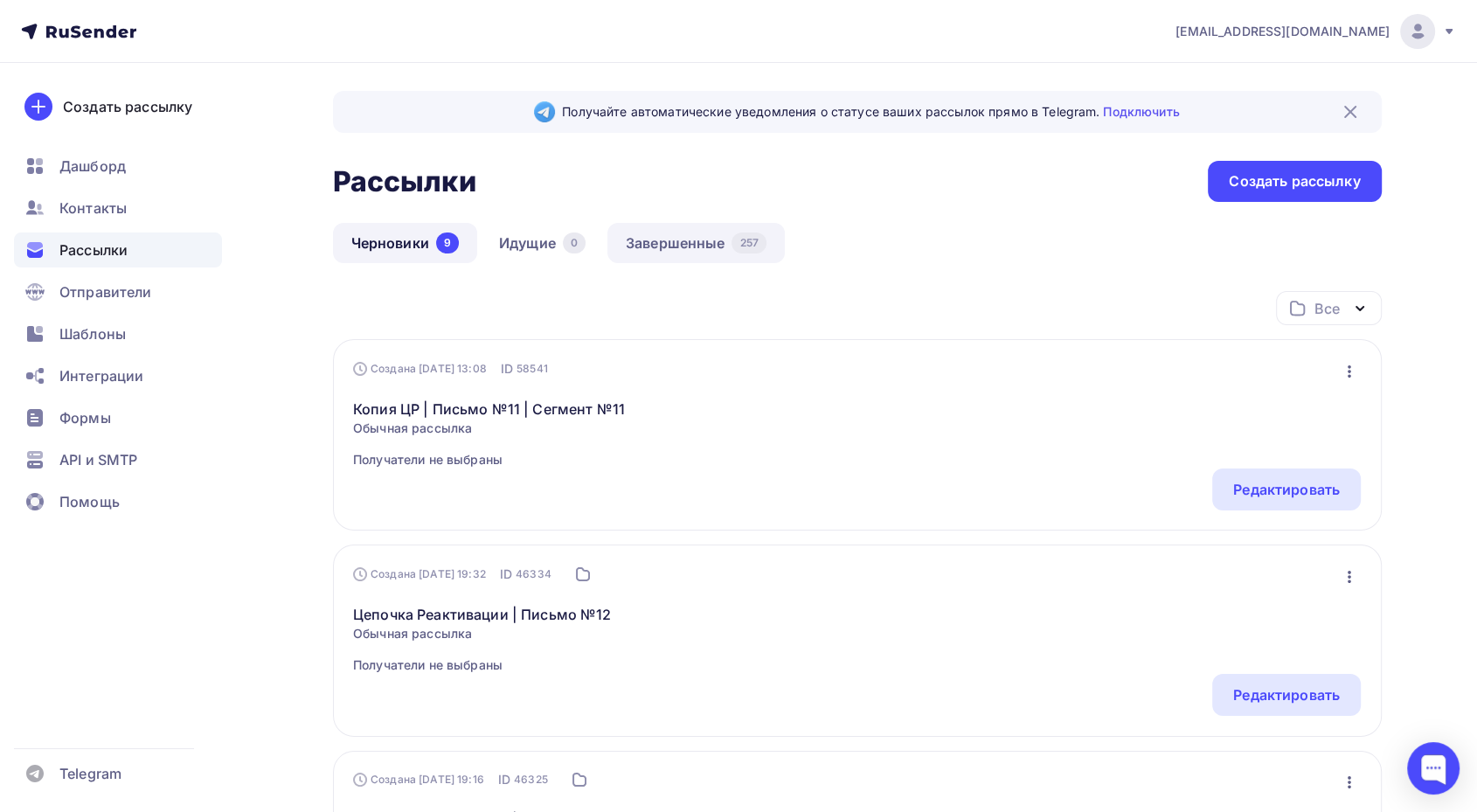
click at [694, 246] on link "Завершенные 257" at bounding box center [696, 243] width 178 height 41
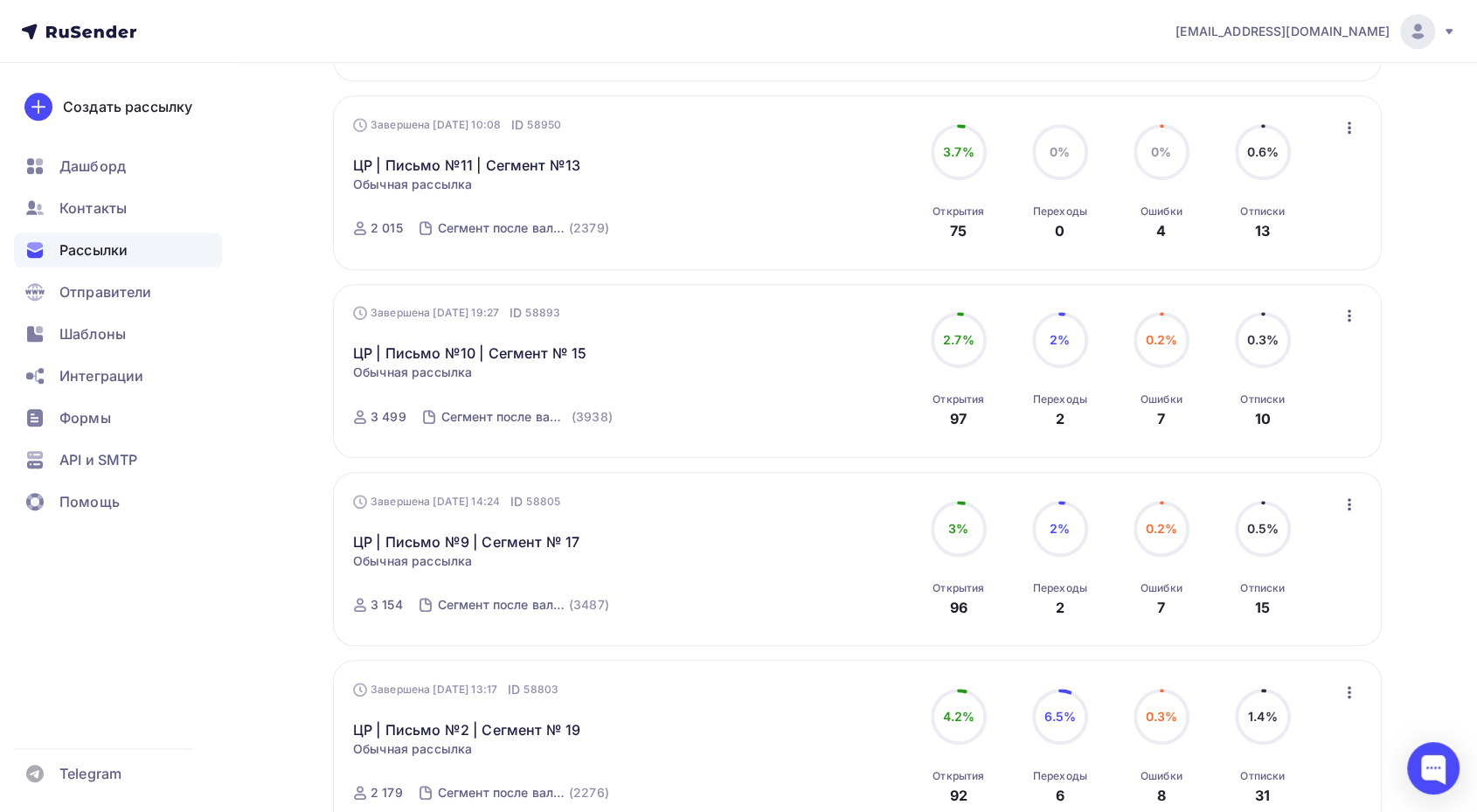
scroll to position [1615, 0]
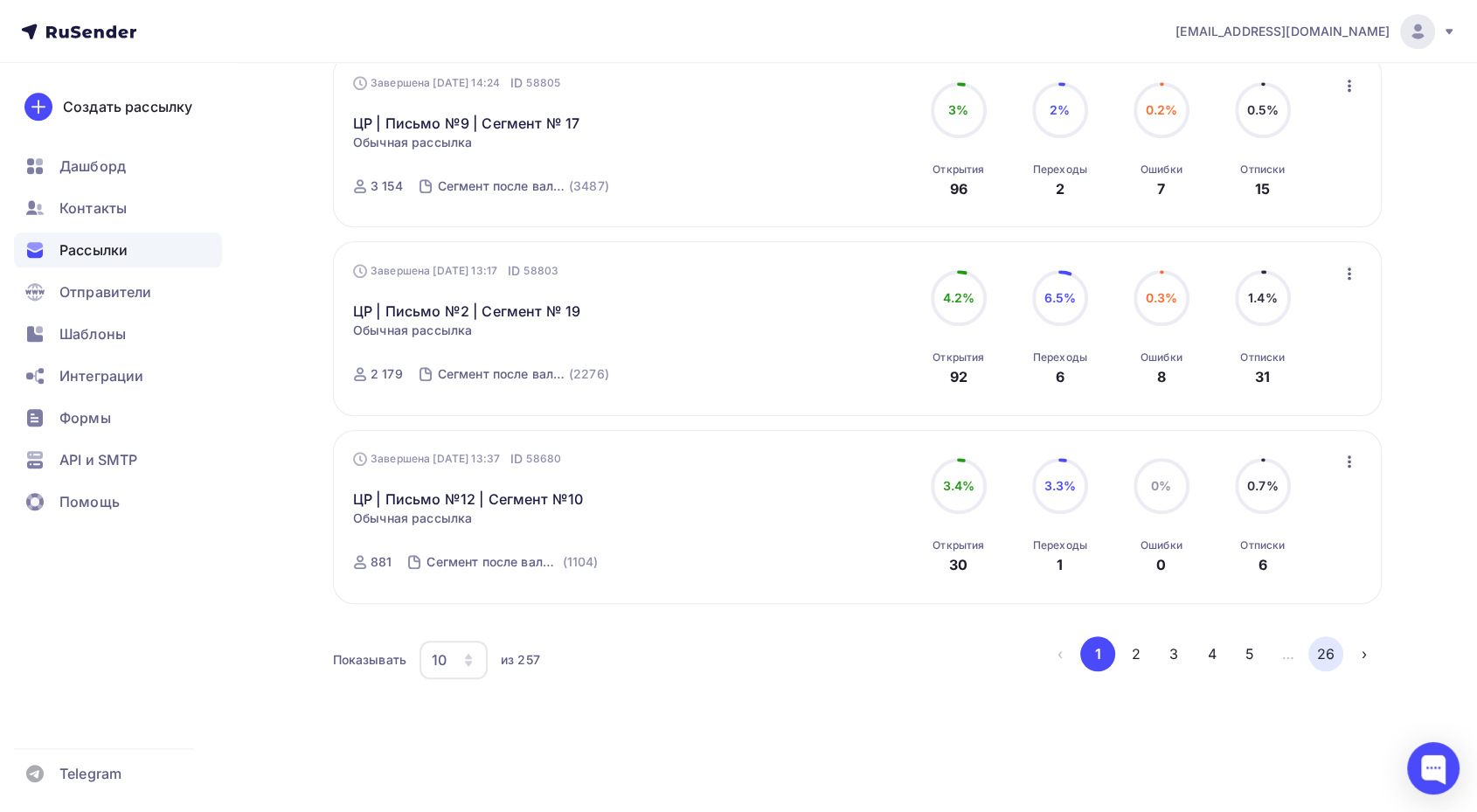
click at [1322, 642] on button "26" at bounding box center [1326, 654] width 35 height 35
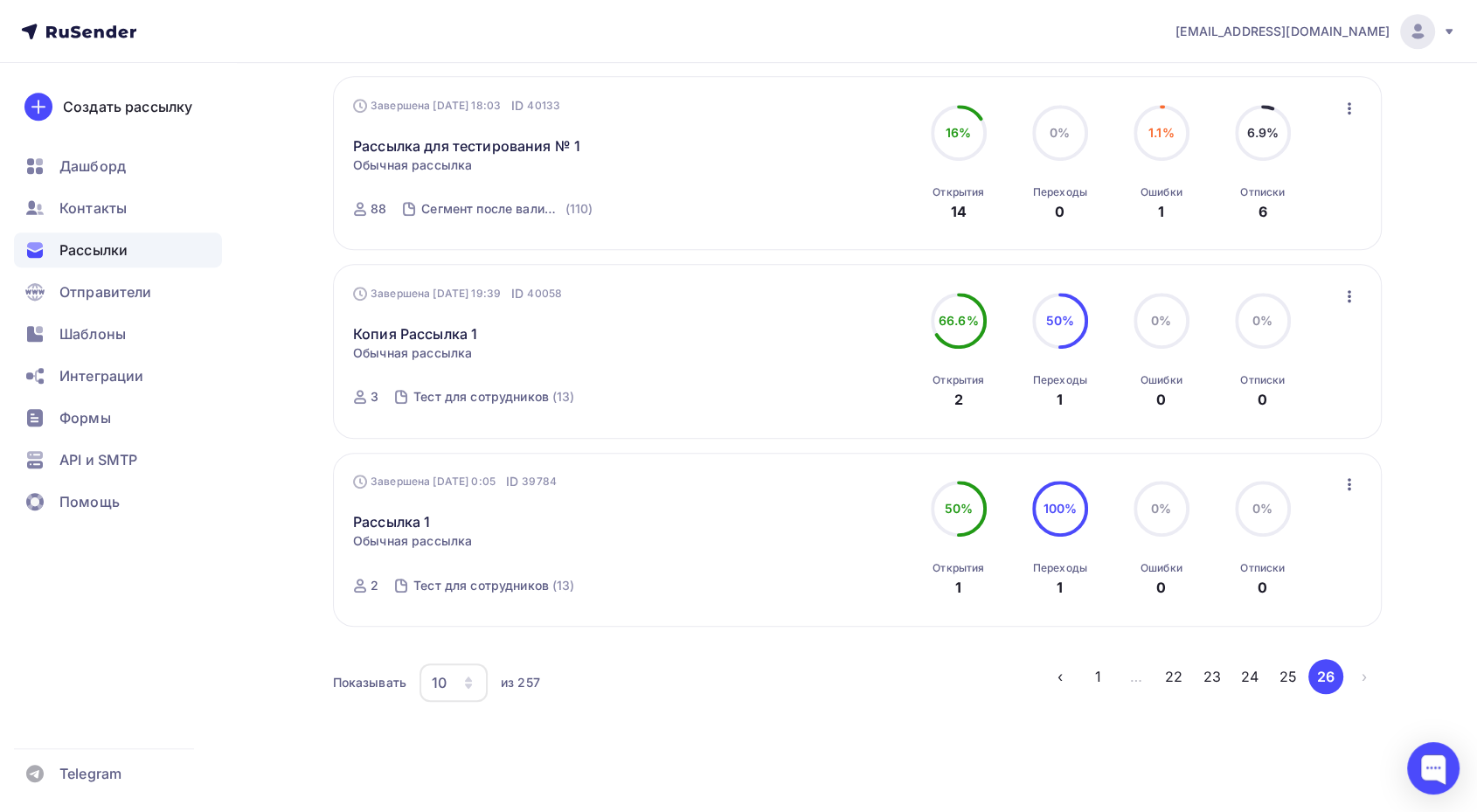
scroll to position [1051, 0]
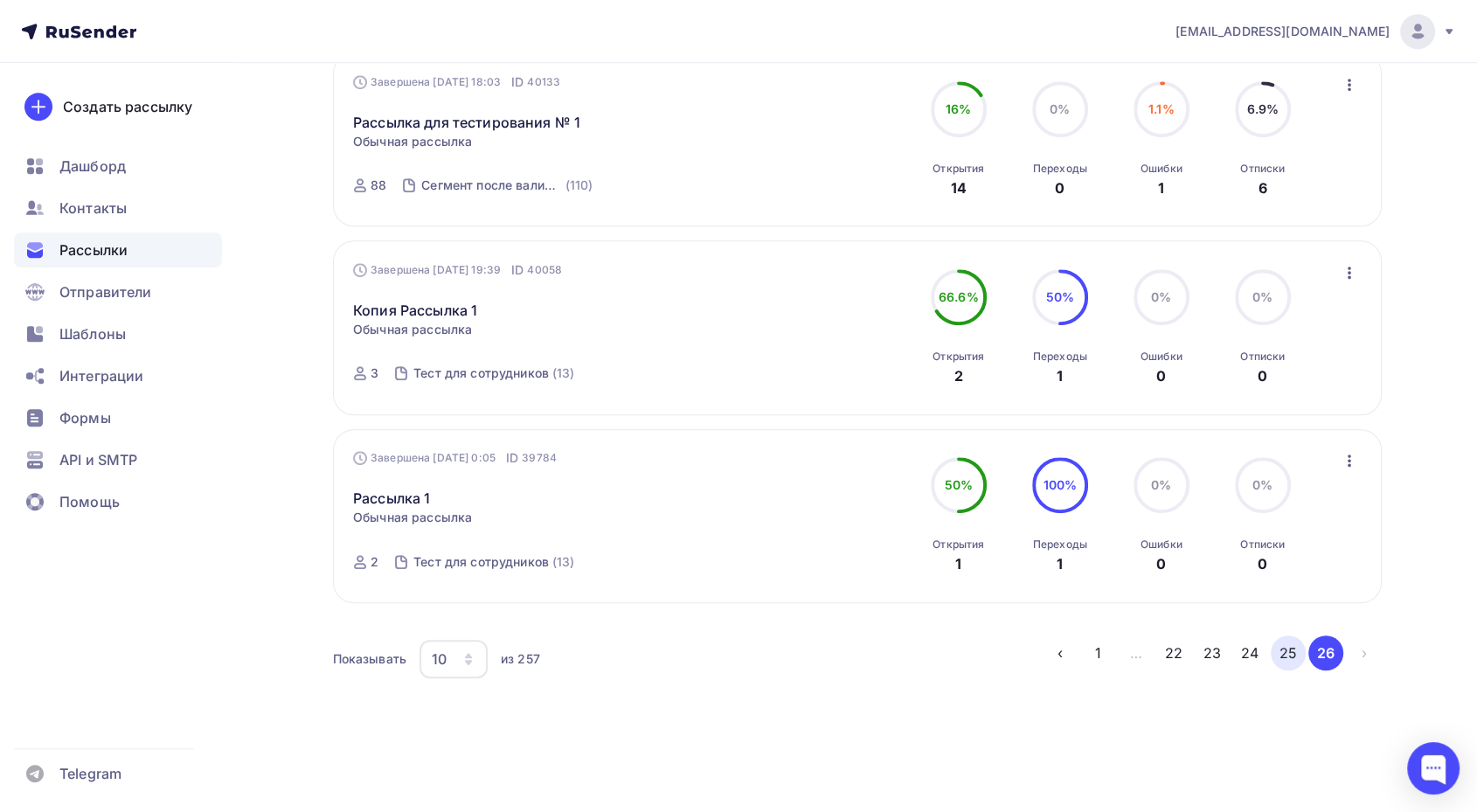
click at [1283, 644] on button "25" at bounding box center [1288, 653] width 35 height 35
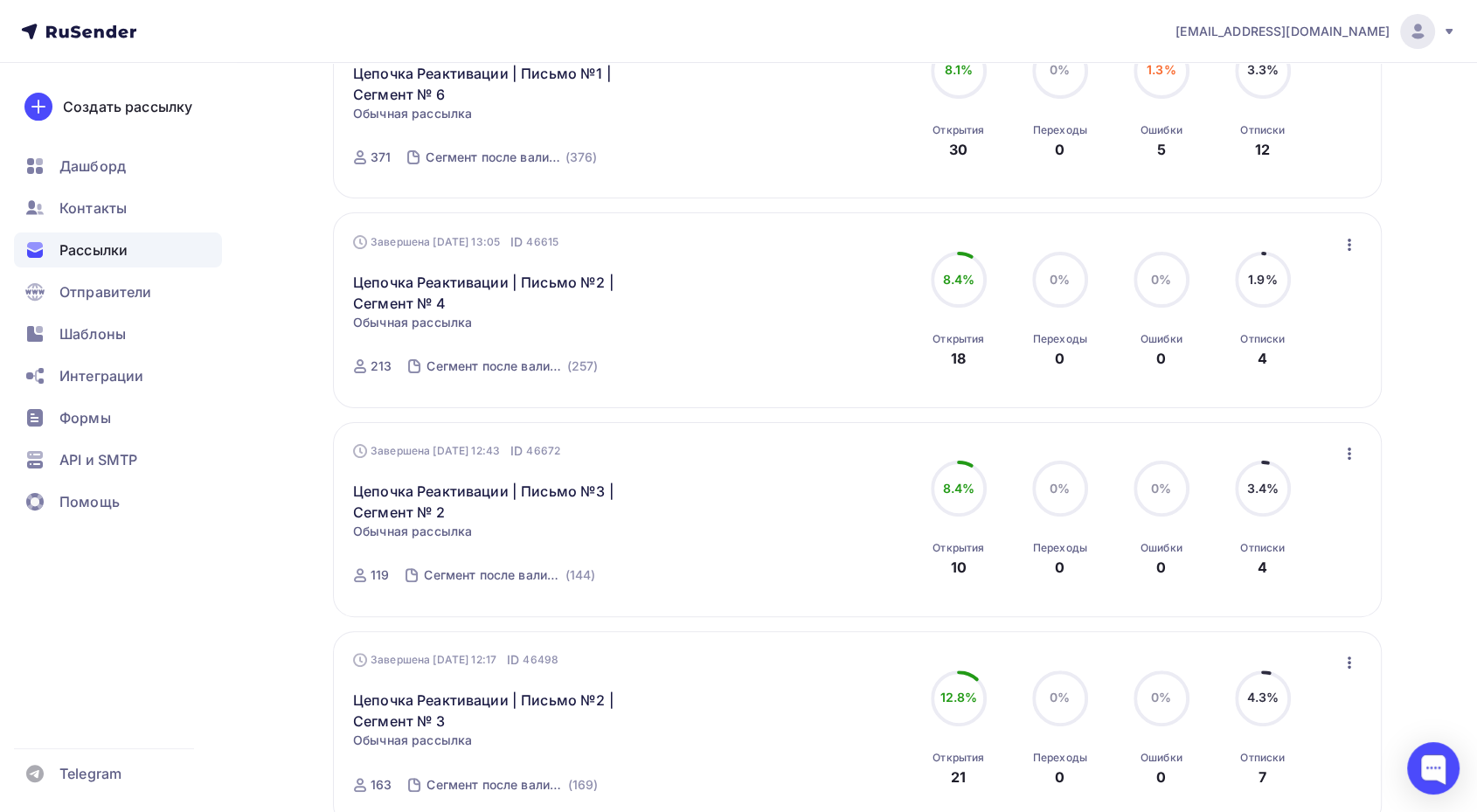
scroll to position [335, 0]
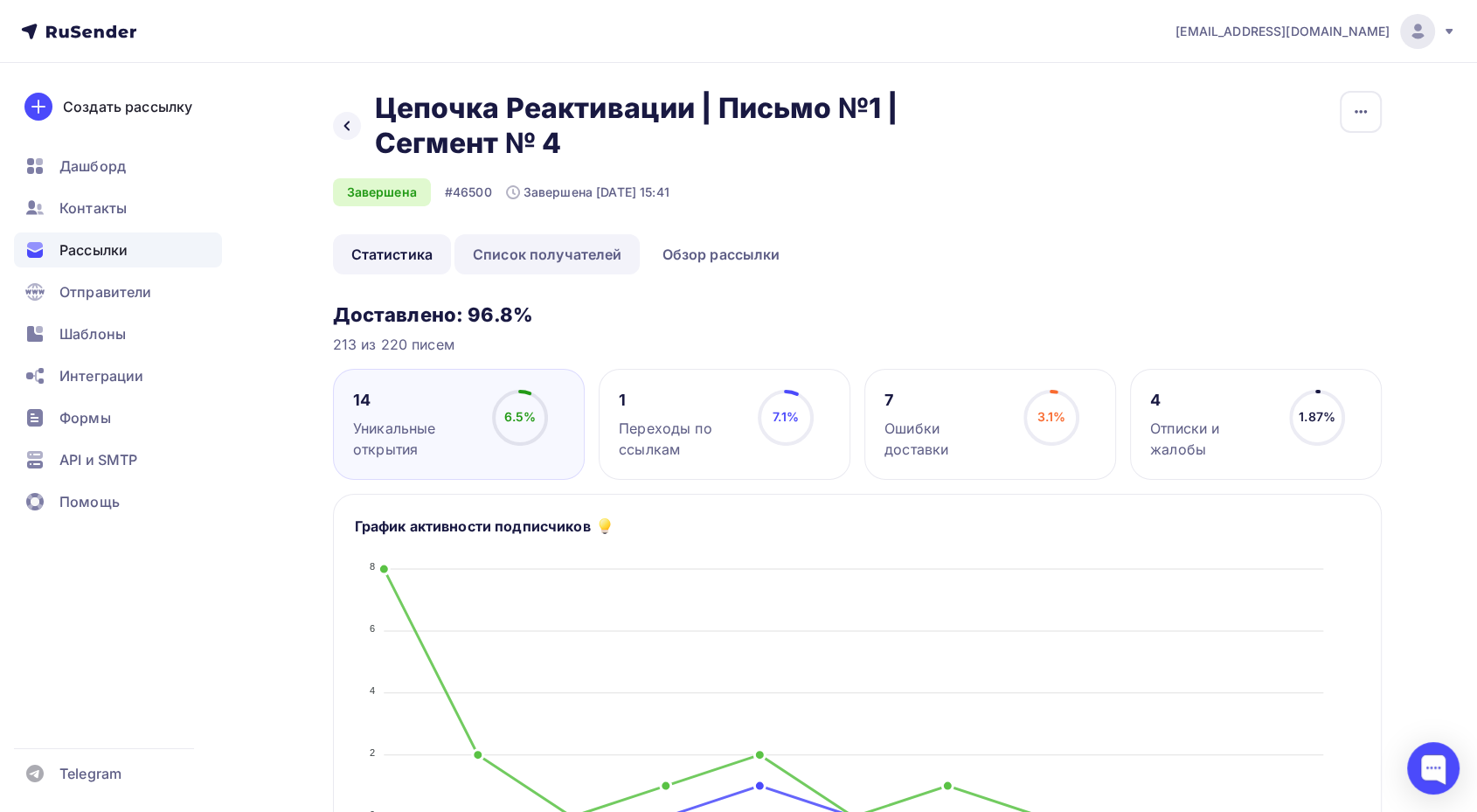
click at [576, 262] on link "Список получателей" at bounding box center [548, 254] width 186 height 41
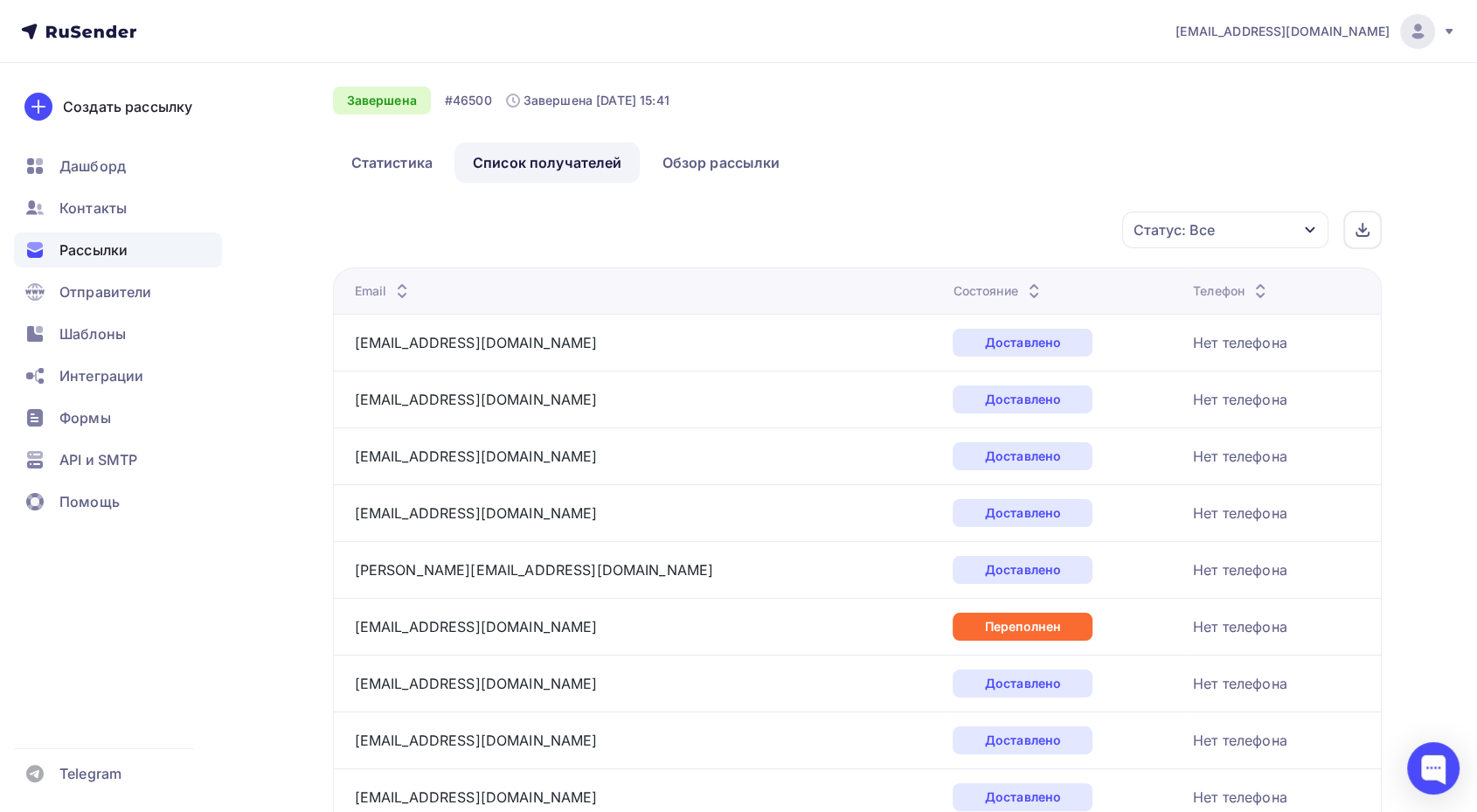
scroll to position [97, 0]
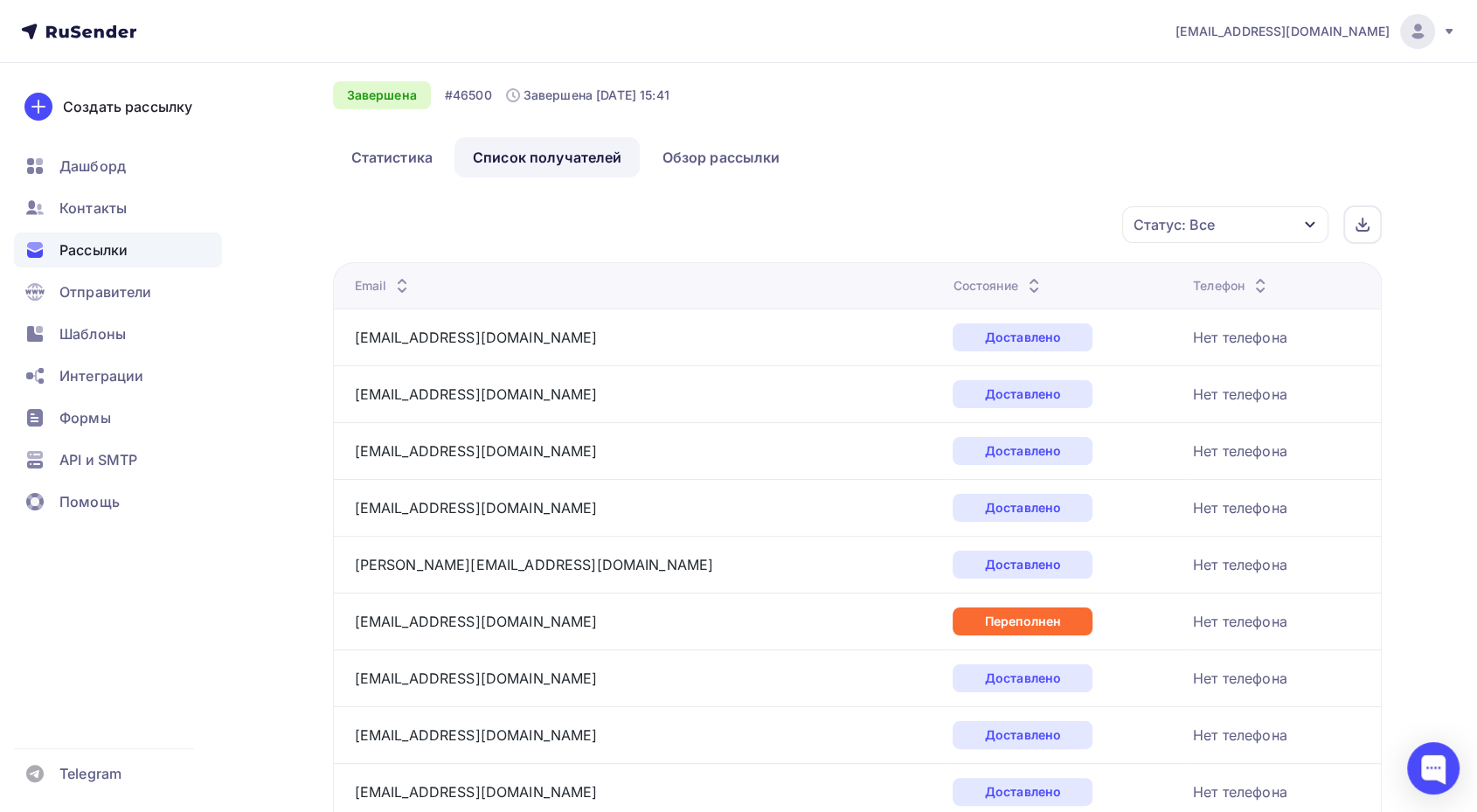
click at [1023, 281] on icon at bounding box center [1033, 290] width 21 height 21
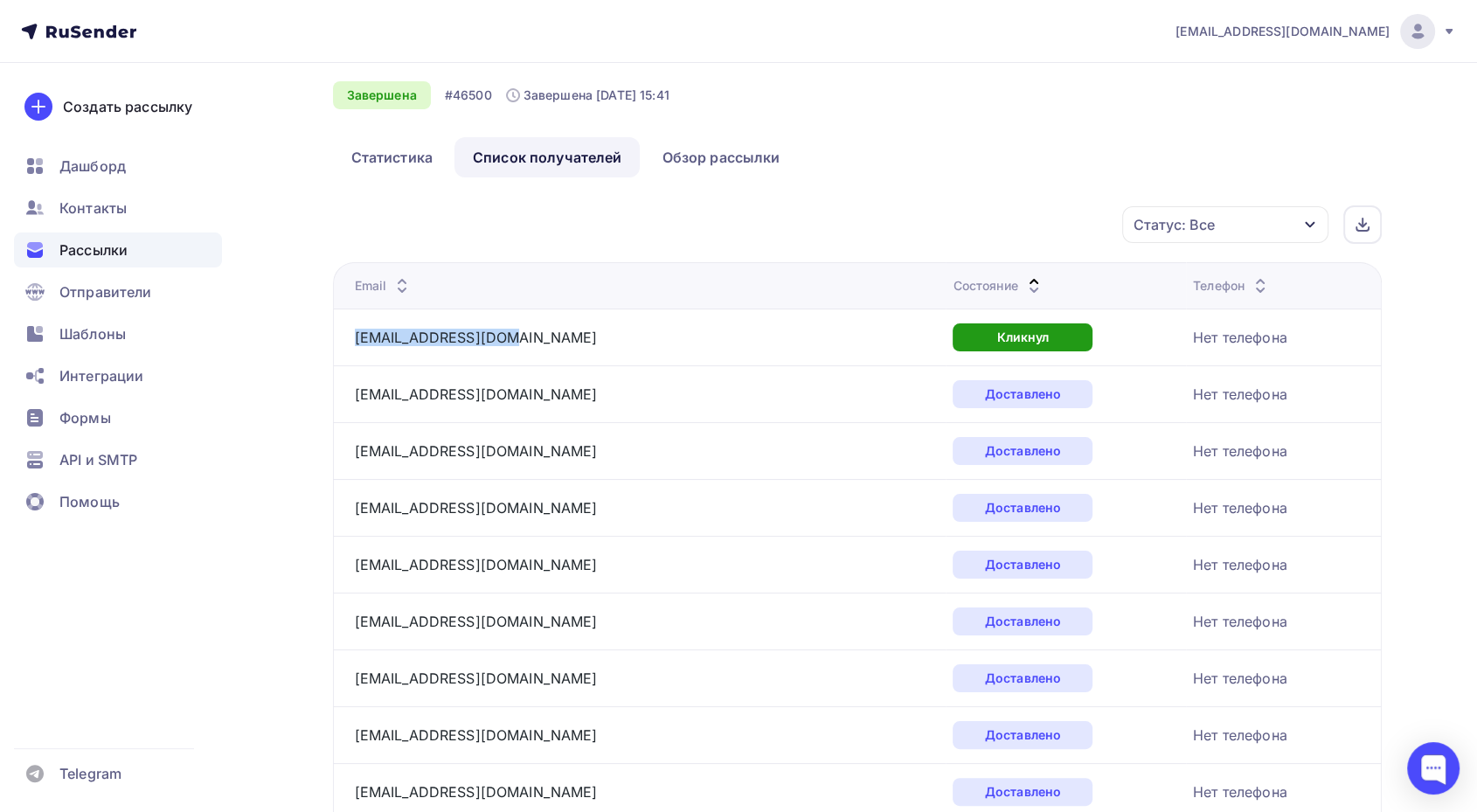
drag, startPoint x: 512, startPoint y: 335, endPoint x: 345, endPoint y: 339, distance: 167.0
click at [345, 339] on td "[EMAIL_ADDRESS][DOMAIN_NAME]" at bounding box center [640, 337] width 613 height 57
copy link "[EMAIL_ADDRESS][DOMAIN_NAME]"
click at [1023, 281] on icon at bounding box center [1033, 290] width 21 height 21
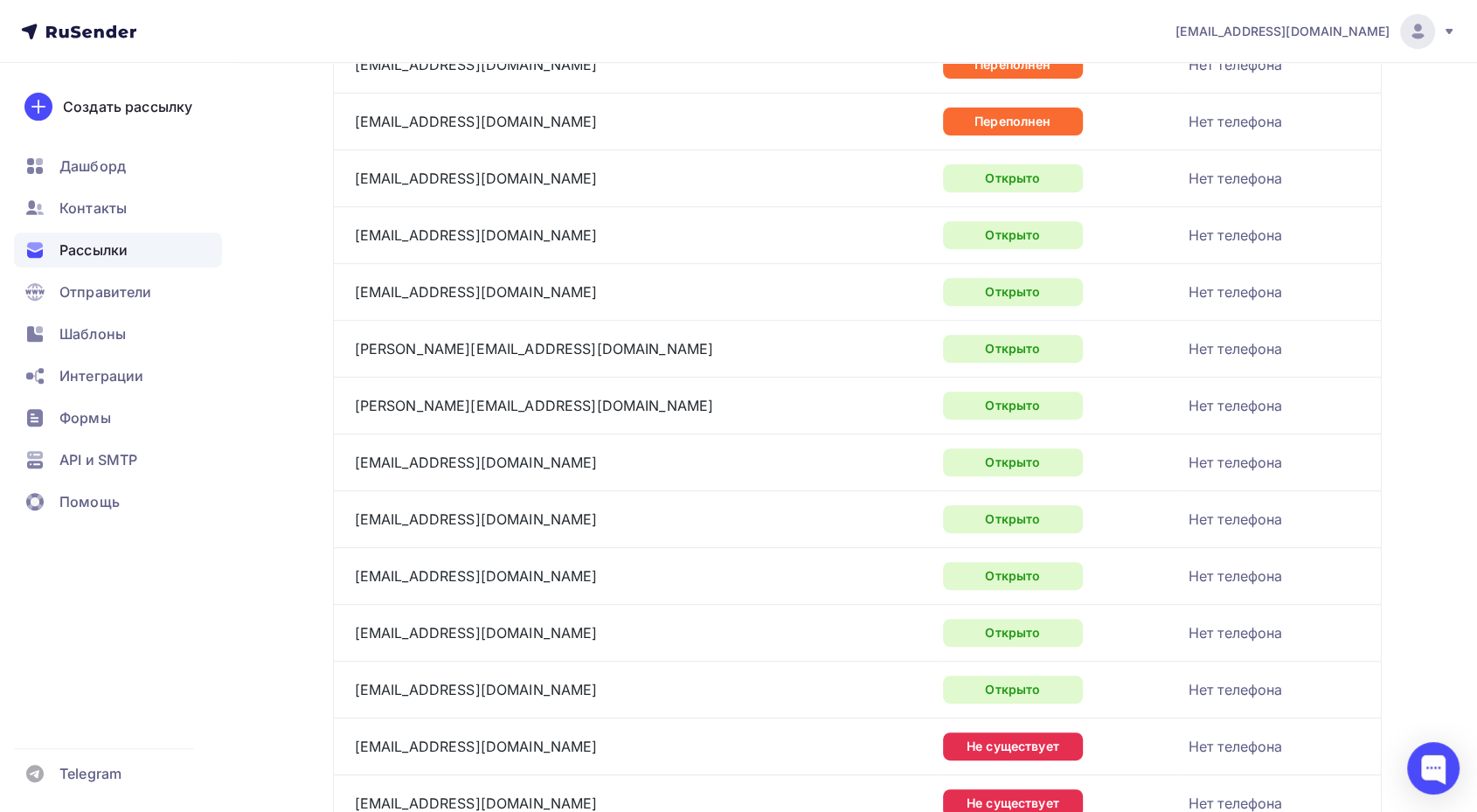
scroll to position [679, 0]
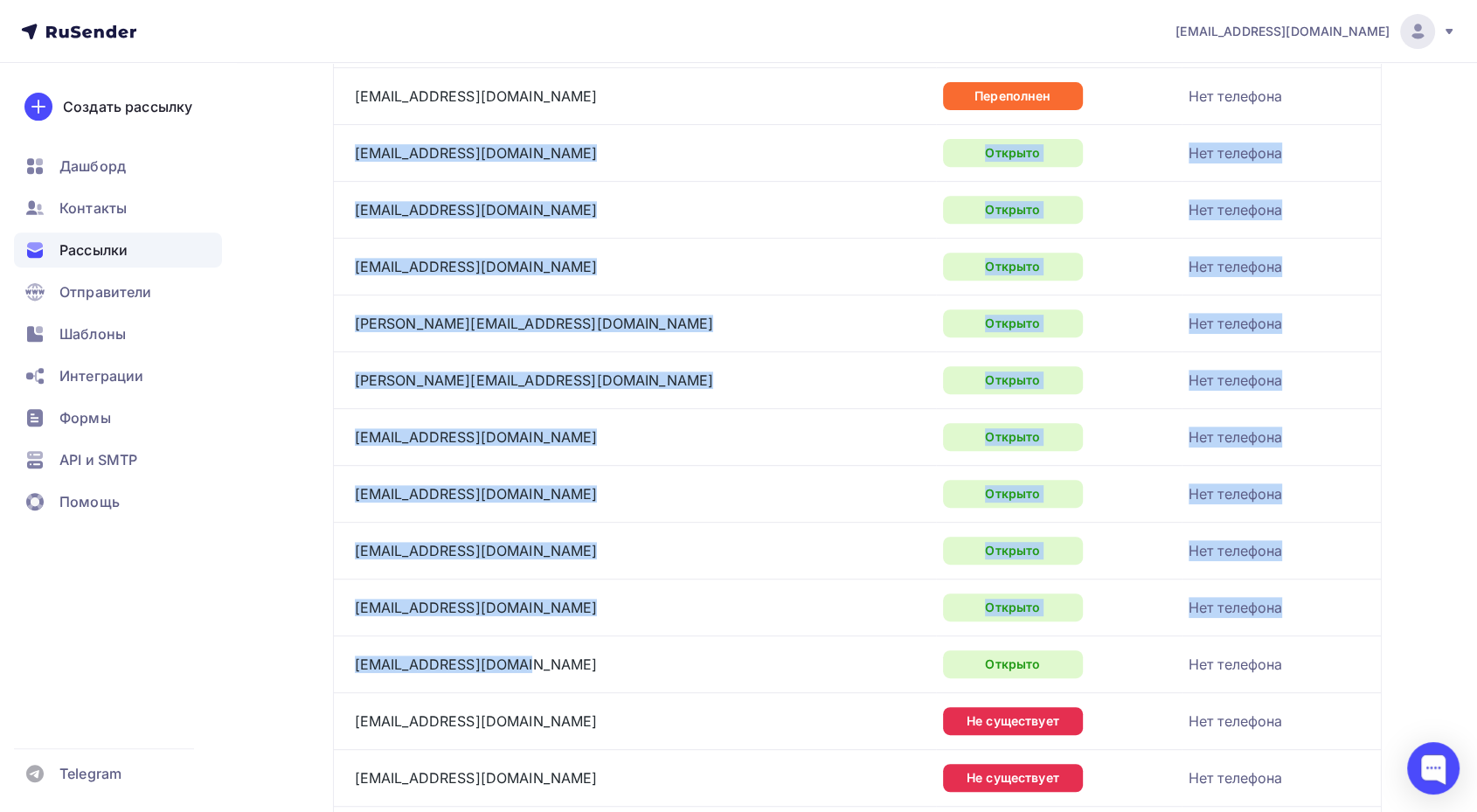
drag, startPoint x: 532, startPoint y: 657, endPoint x: 336, endPoint y: 159, distance: 535.2
copy tbody "[EMAIL_ADDRESS][DOMAIN_NAME] Открыто Нет телефона [EMAIL_ADDRESS][DOMAIN_NAME] …"
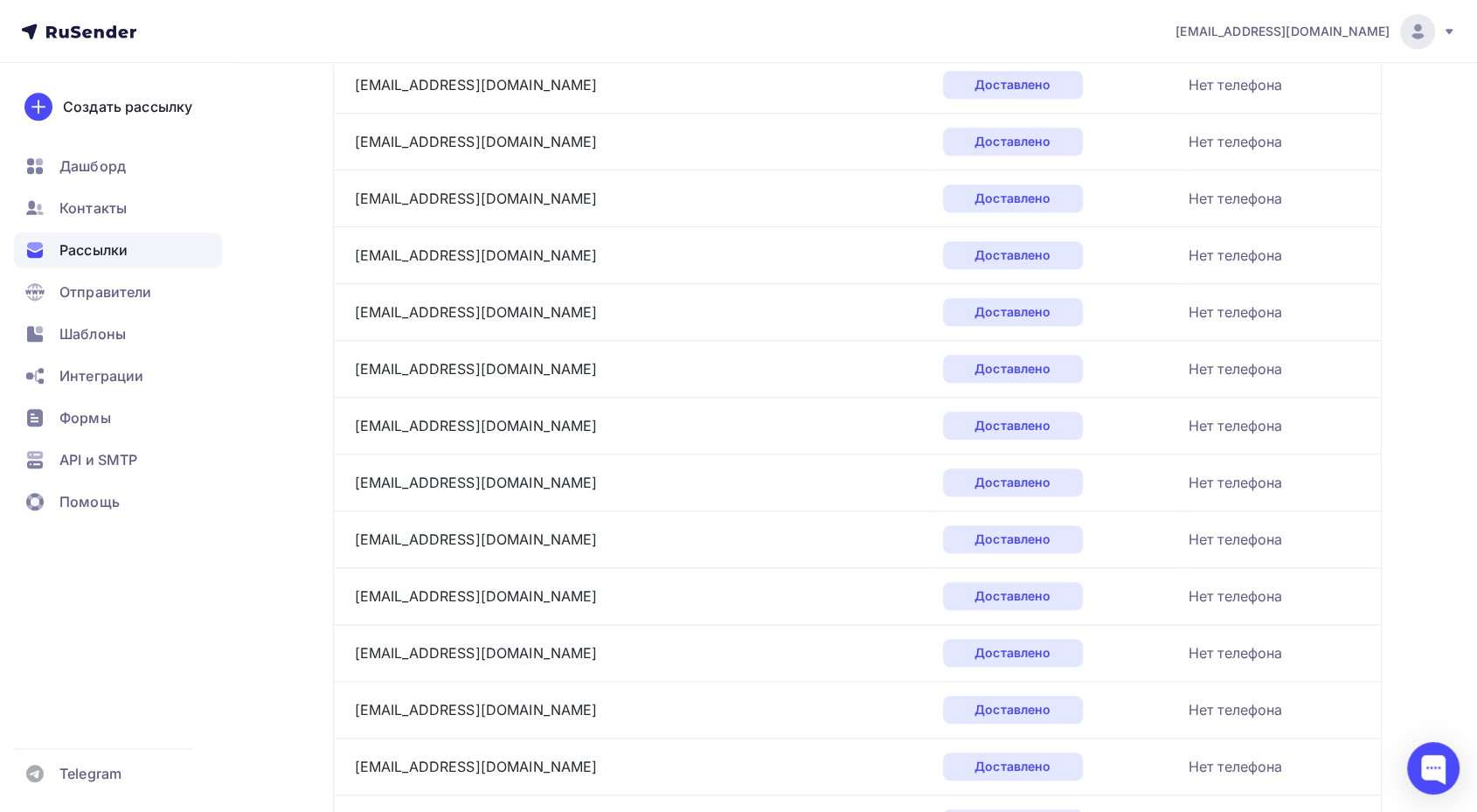
scroll to position [1942, 0]
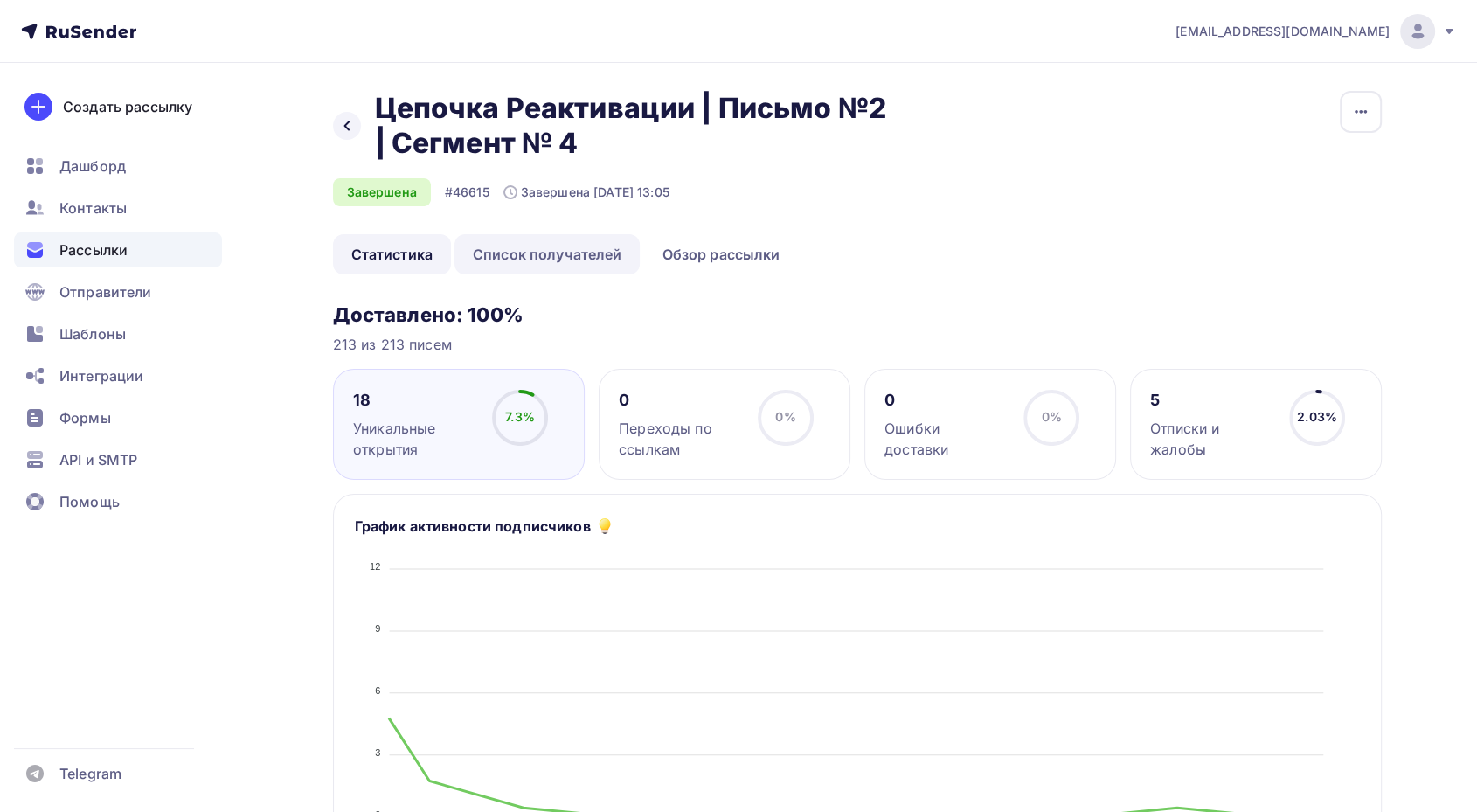
click at [581, 260] on link "Список получателей" at bounding box center [548, 254] width 186 height 41
